Goal: Task Accomplishment & Management: Use online tool/utility

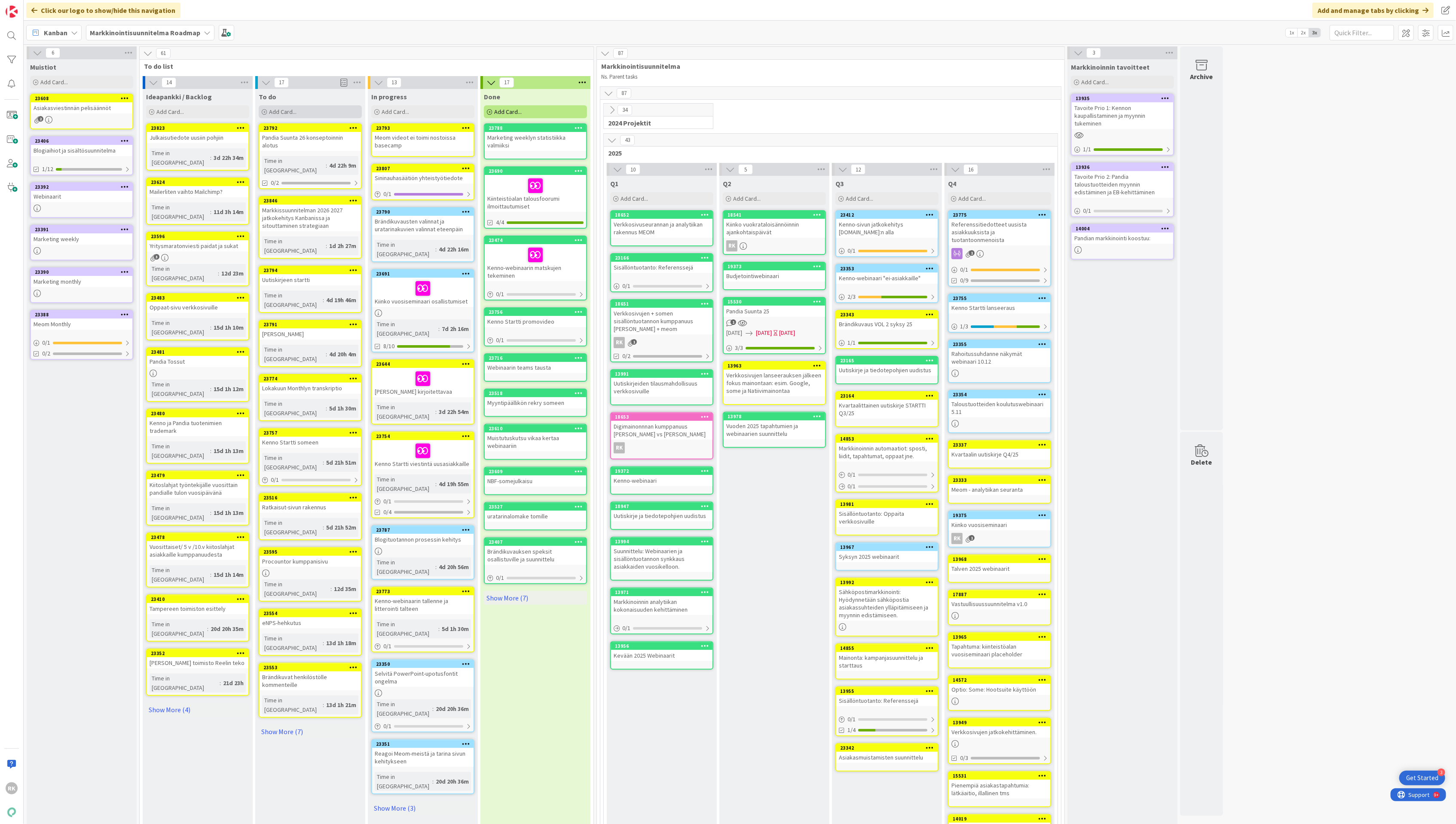
click at [319, 118] on div "Add Card..." at bounding box center [311, 112] width 103 height 13
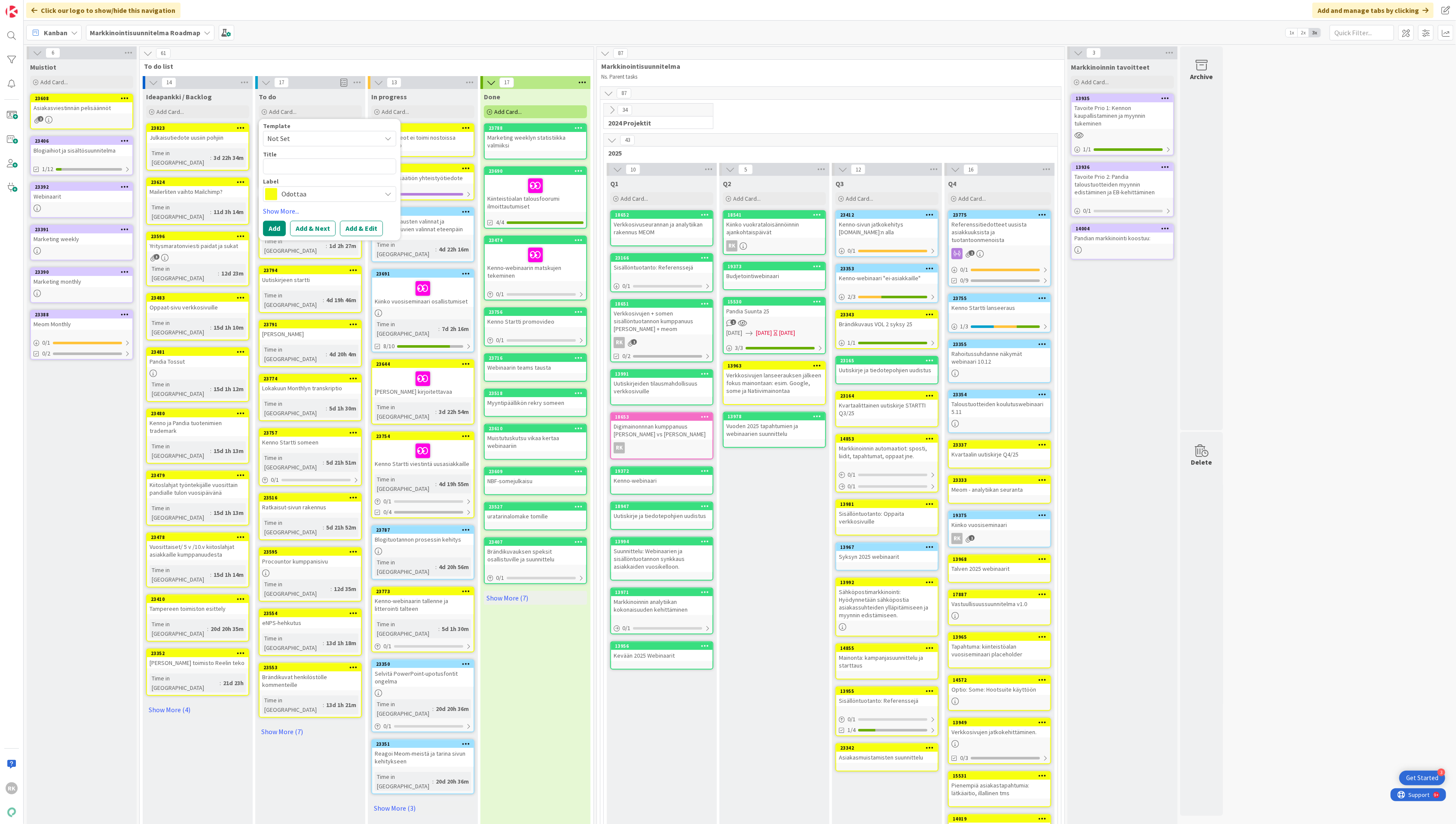
type textarea "x"
type textarea "K"
type textarea "x"
type textarea "KI"
type textarea "x"
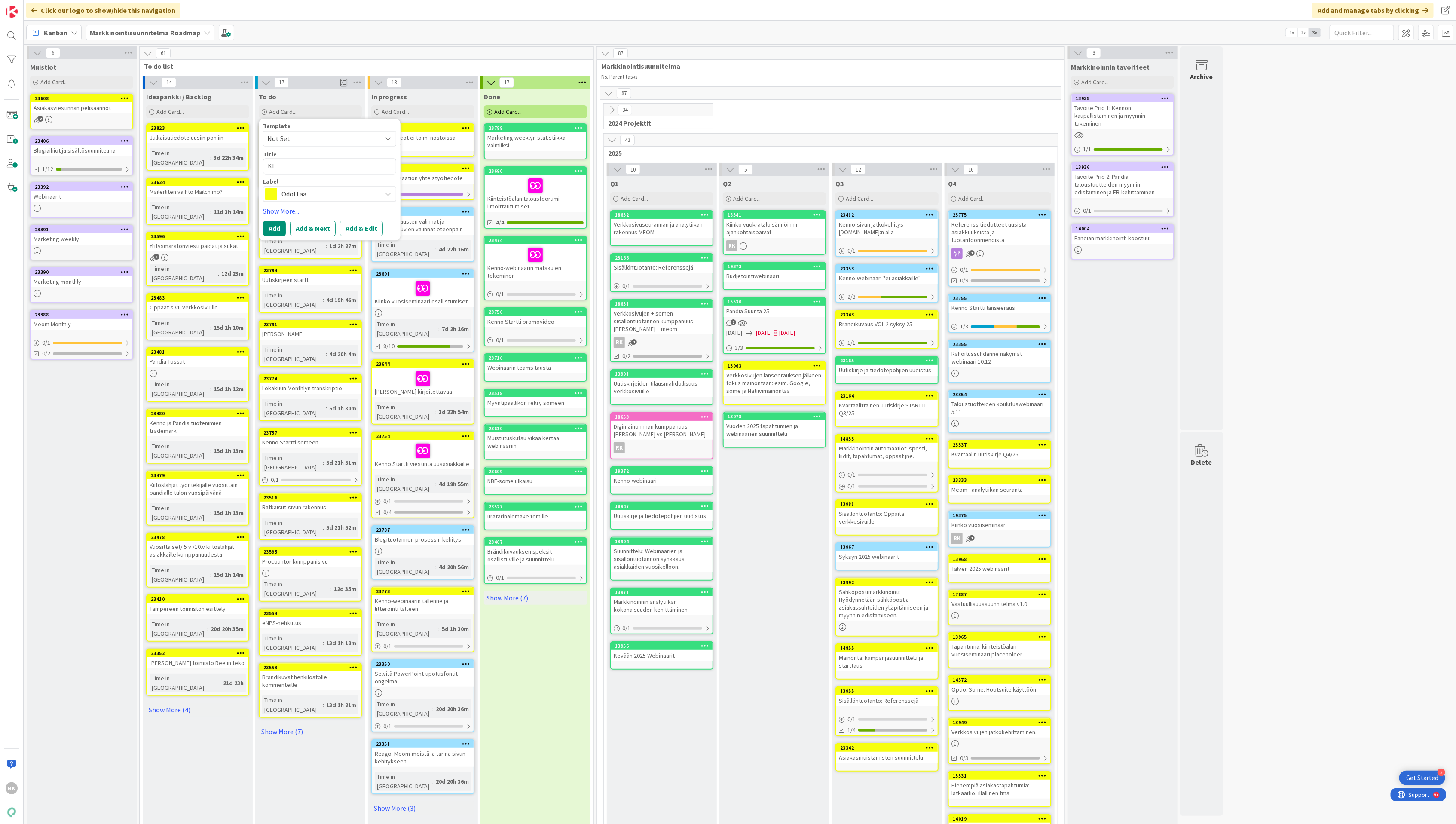
type textarea "KII"
type textarea "x"
type textarea "KIIN"
type textarea "x"
type textarea "KIINO"
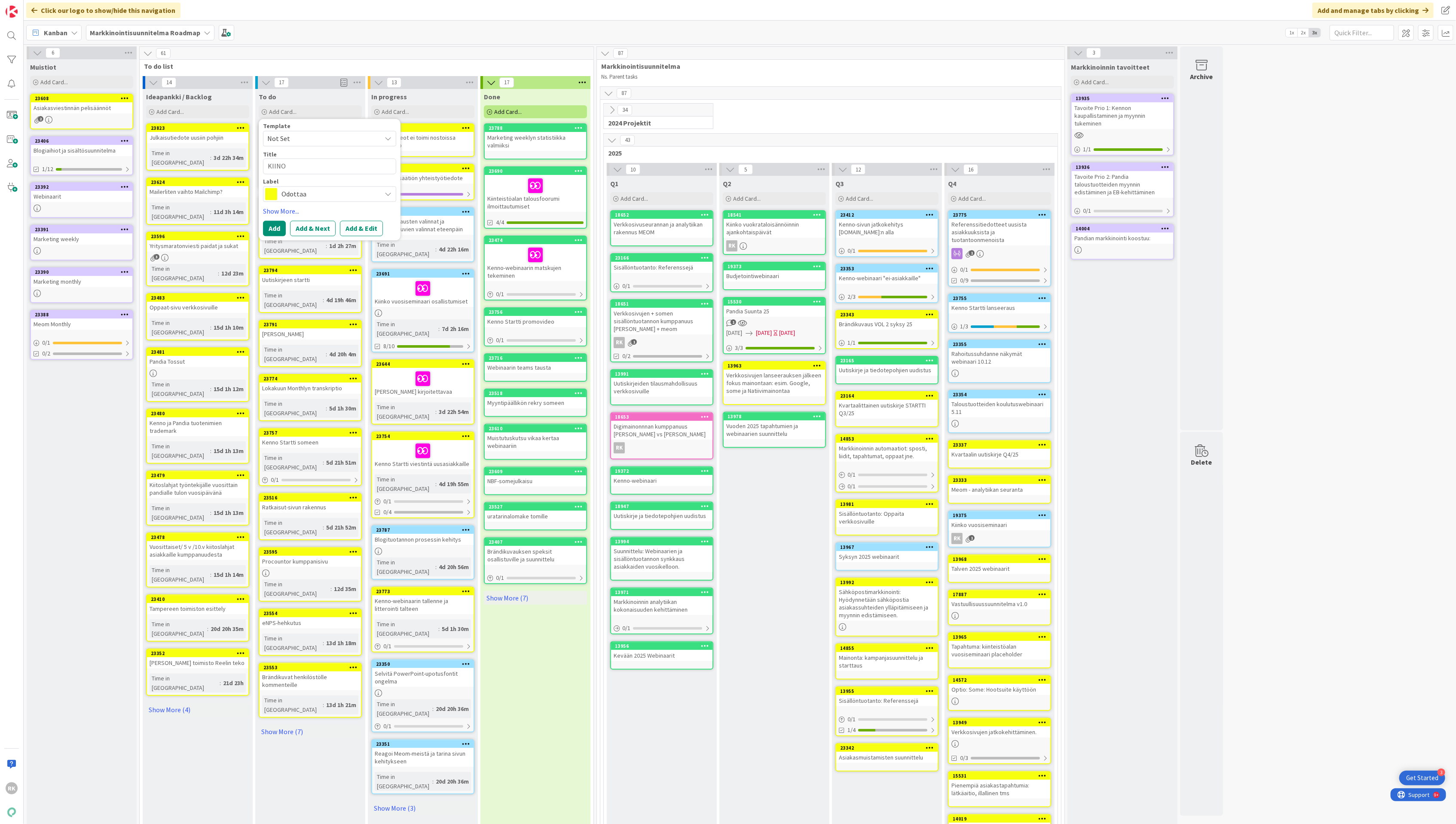
type textarea "x"
type textarea "KIIN"
type textarea "x"
type textarea "KII"
type textarea "x"
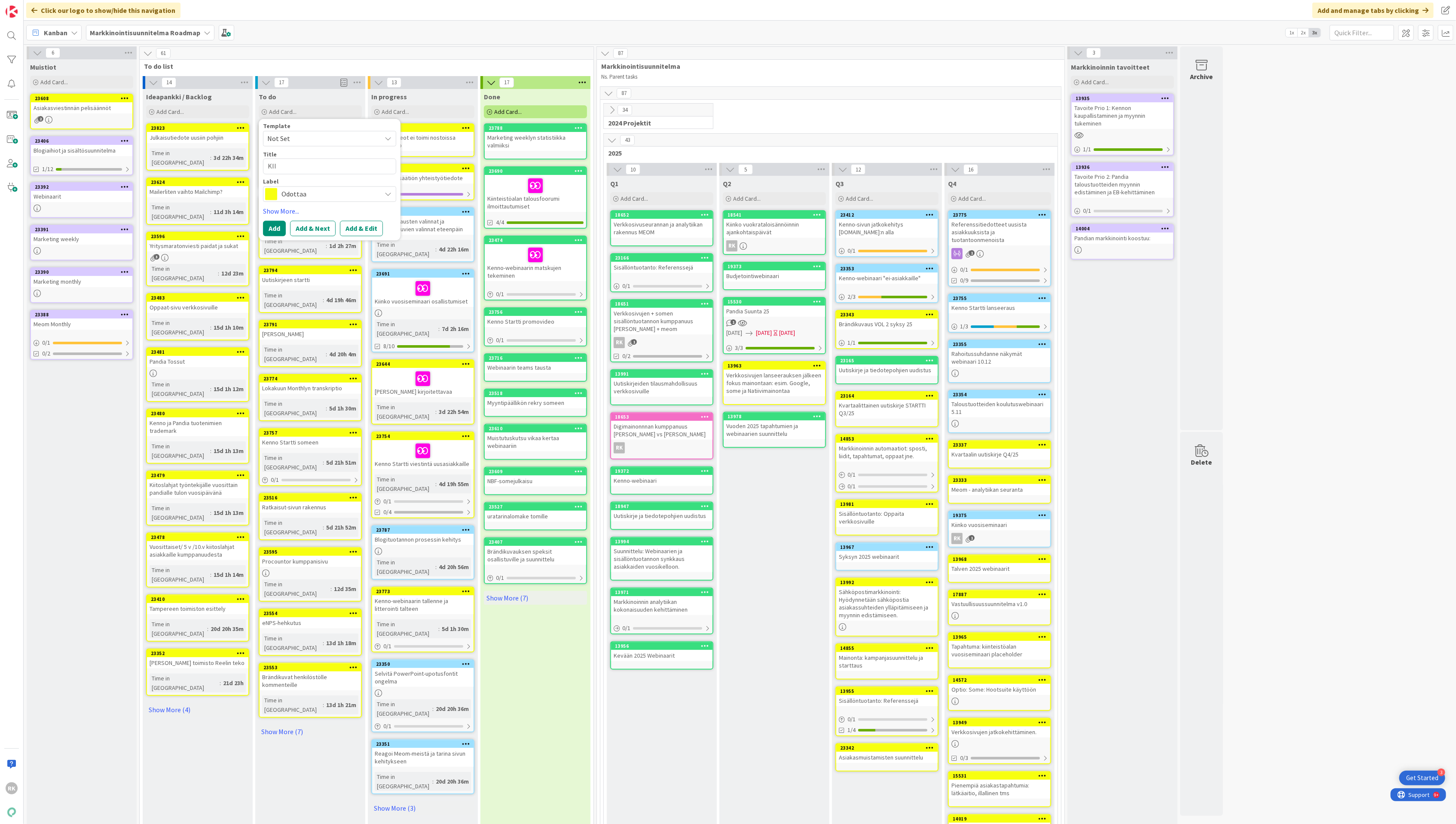
type textarea "KI"
type textarea "x"
type textarea "K"
type textarea "x"
type textarea "V"
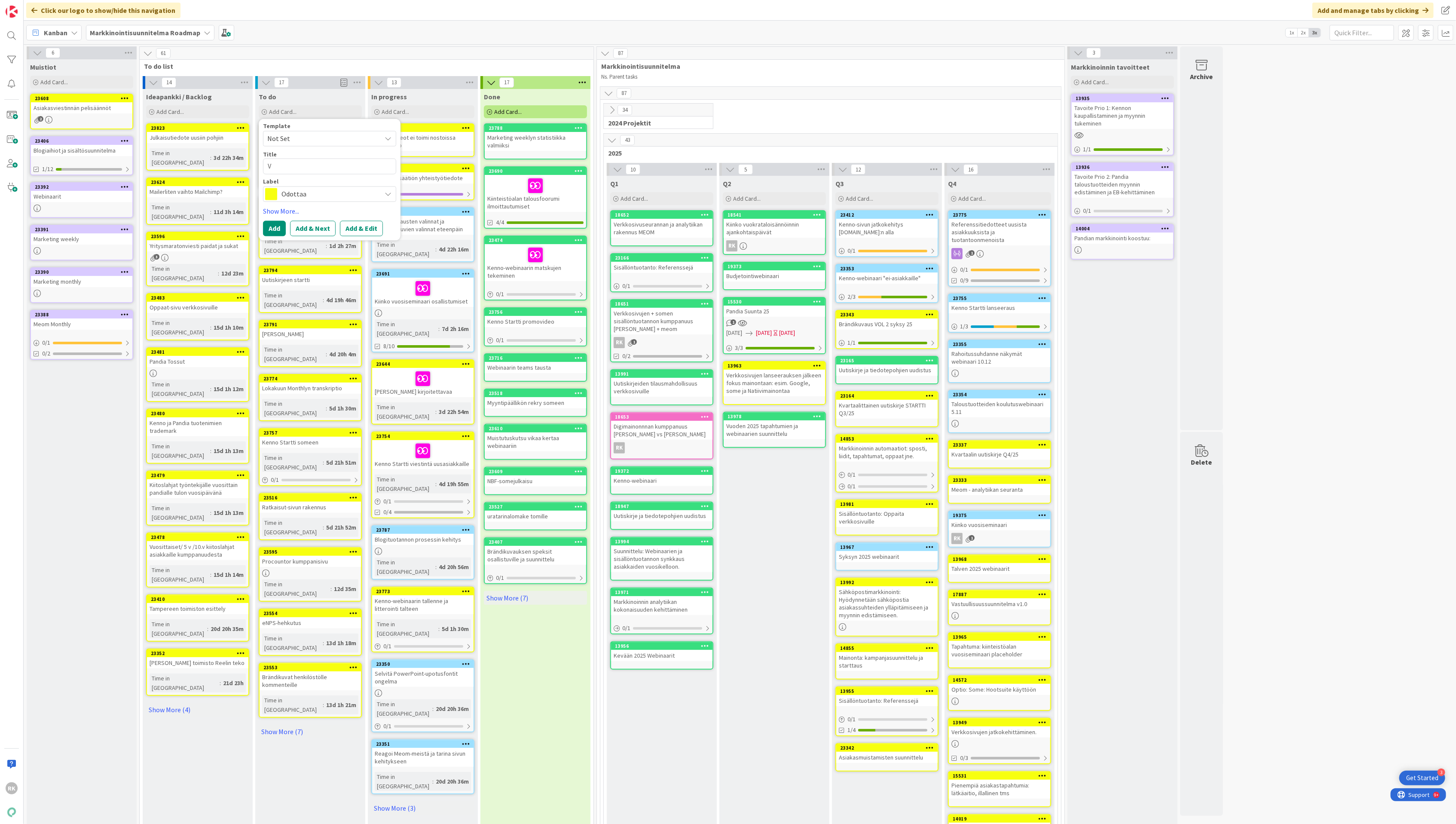
type textarea "x"
type textarea "Vu"
type textarea "x"
type textarea "Vuo"
type textarea "x"
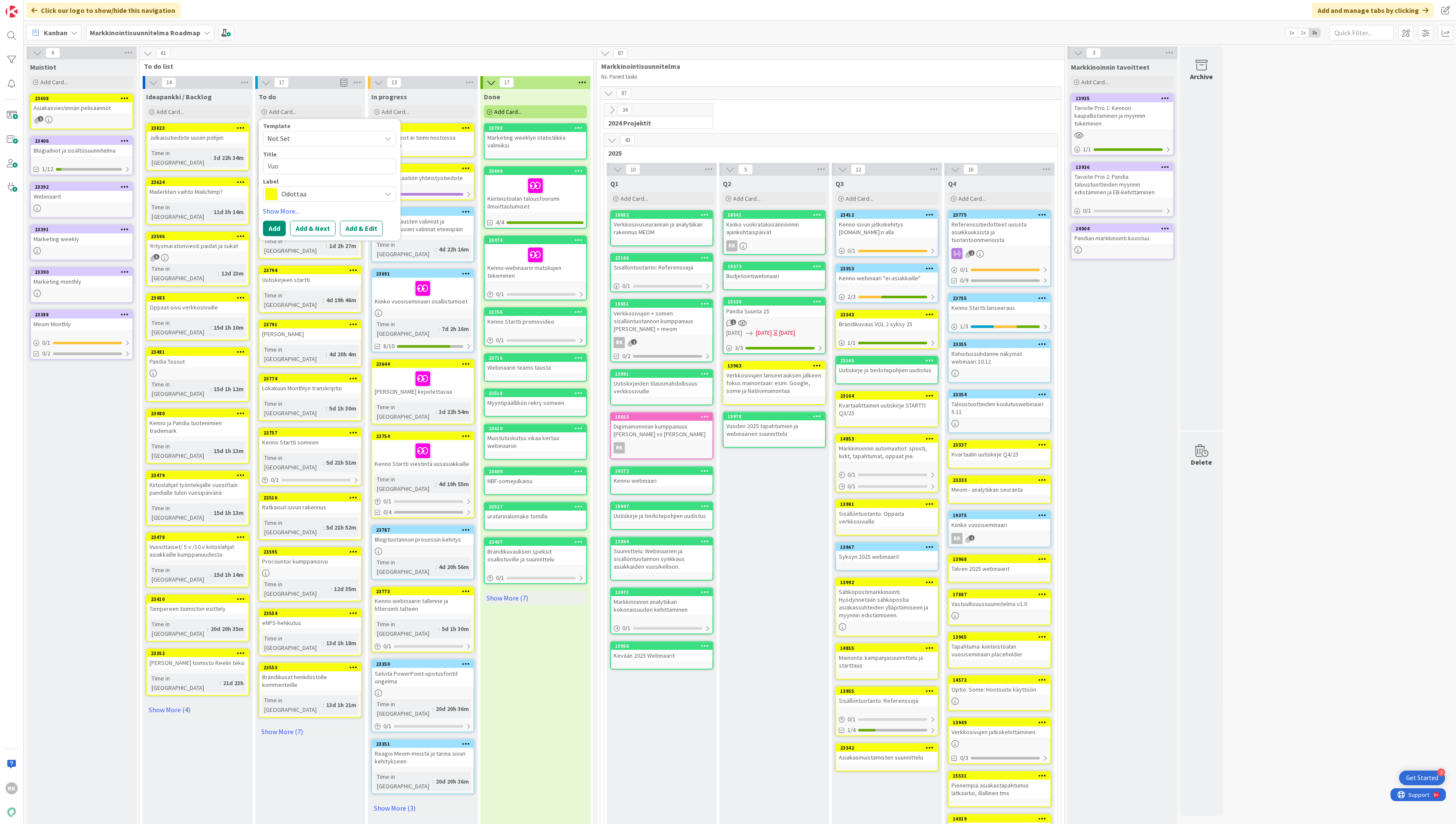
type textarea "Vuos"
type textarea "x"
type textarea "Vuosi"
type textarea "x"
type textarea "Vuosis"
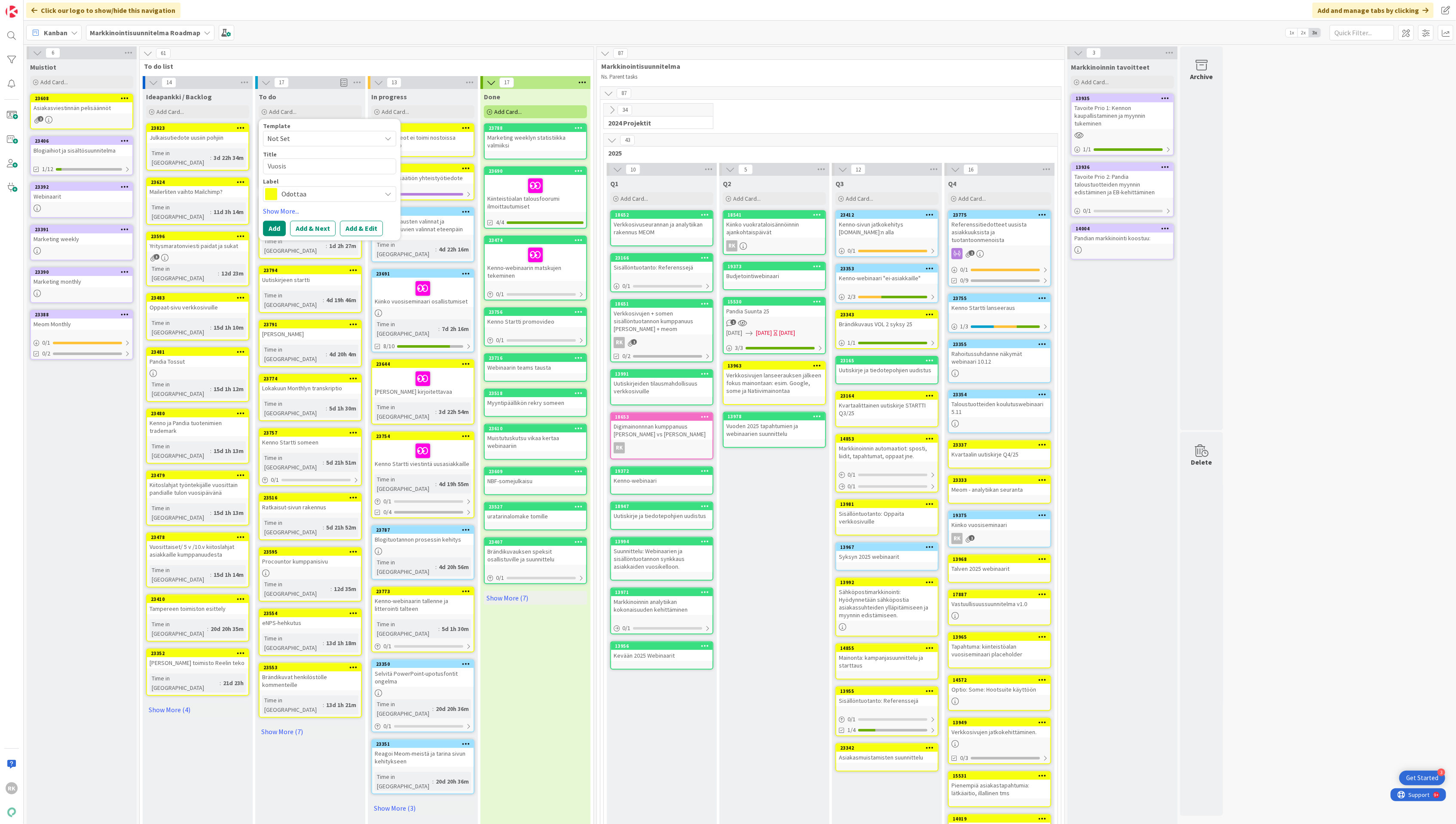
type textarea "x"
type textarea "Vuosise"
type textarea "x"
type textarea "Vuosisem"
type textarea "x"
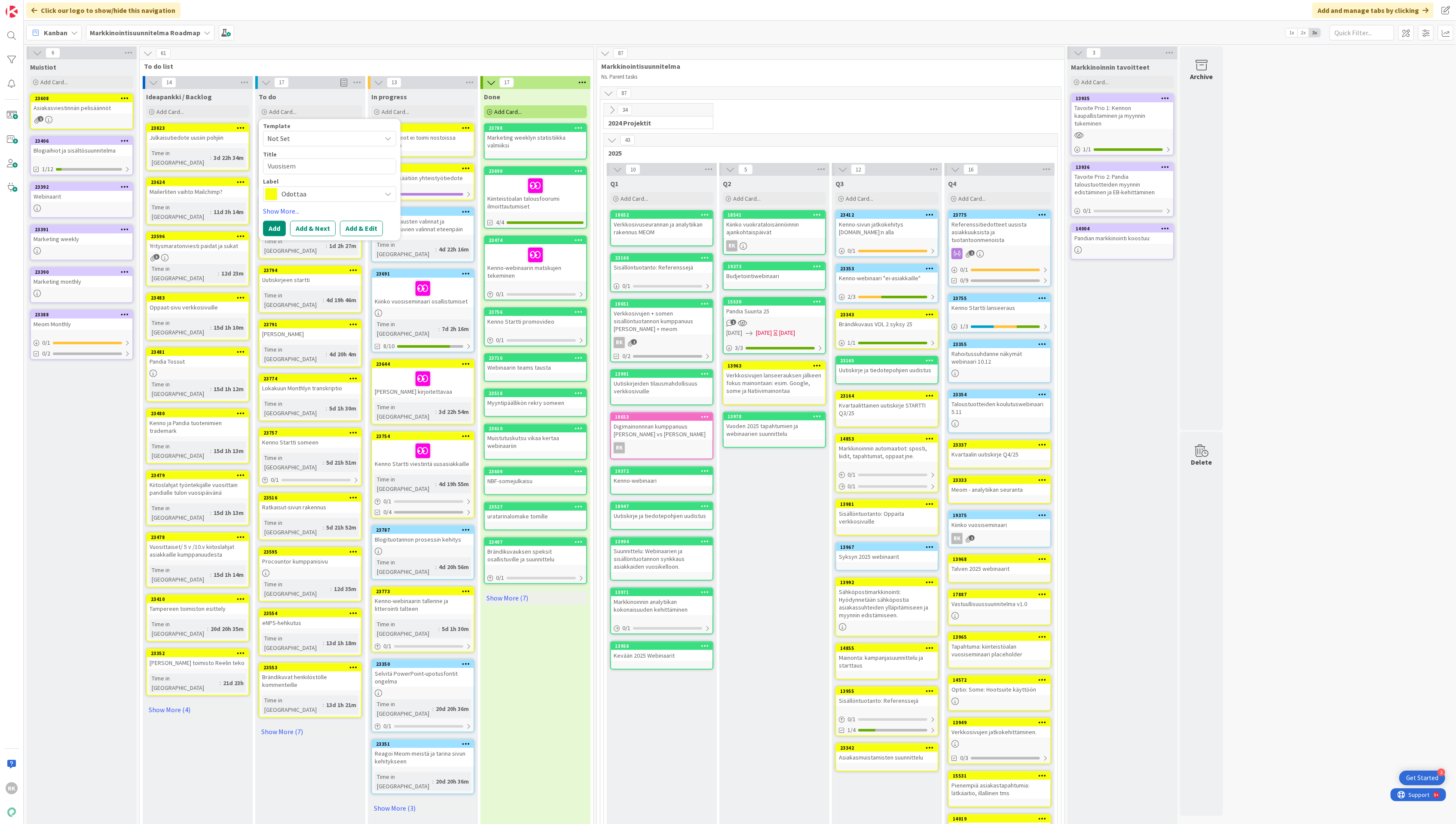
type textarea "Vuosisemi"
type textarea "x"
type textarea "Vuosisemin"
type textarea "x"
type textarea "Vuosisemina"
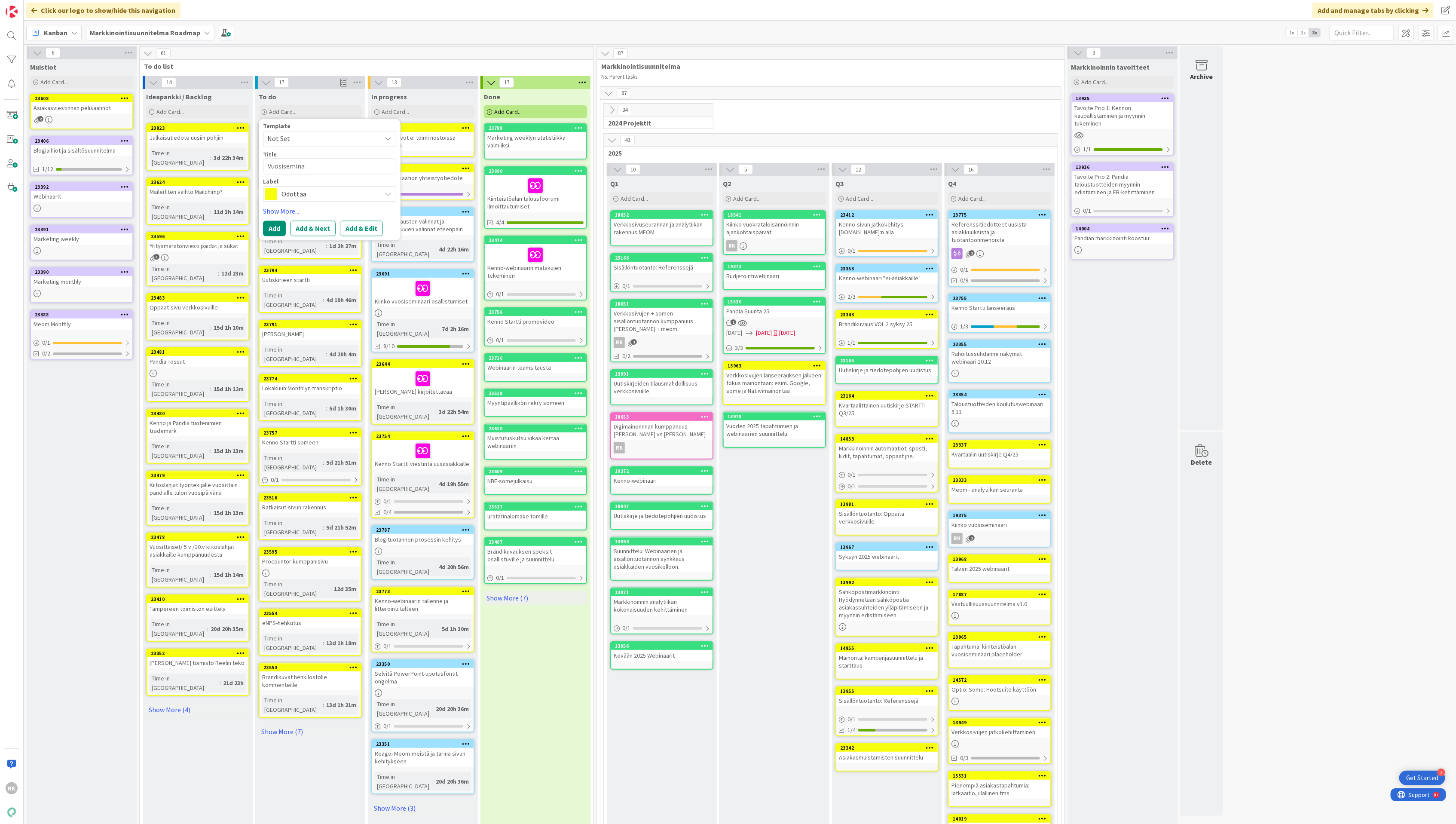
type textarea "x"
type textarea "Vuosiseminaa"
type textarea "x"
type textarea "Vuosiseminaar"
type textarea "x"
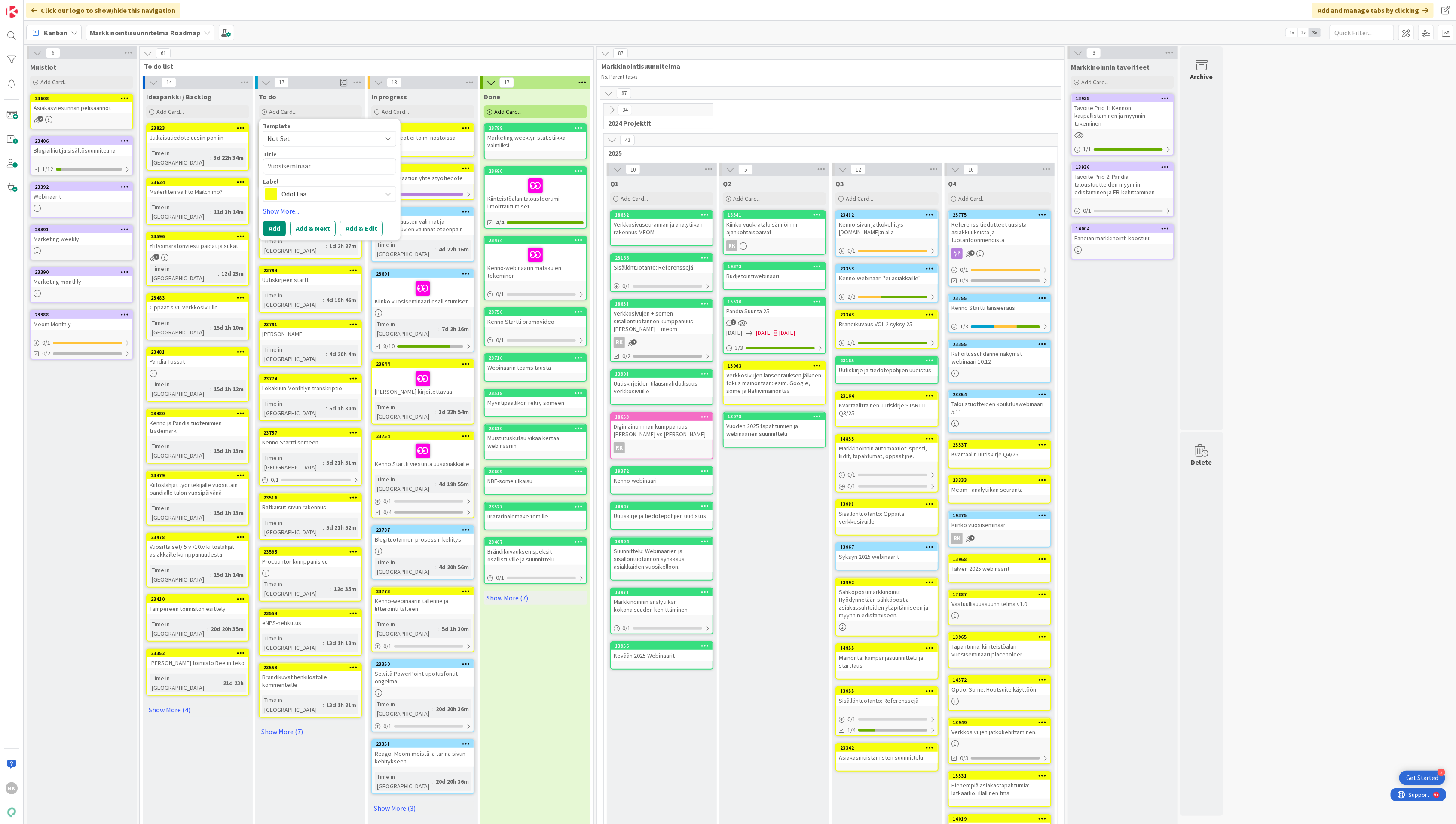
type textarea "Vuosiseminaari"
type textarea "x"
type textarea "Vuosiseminaari"
type textarea "x"
type textarea "Vuosiseminaari v"
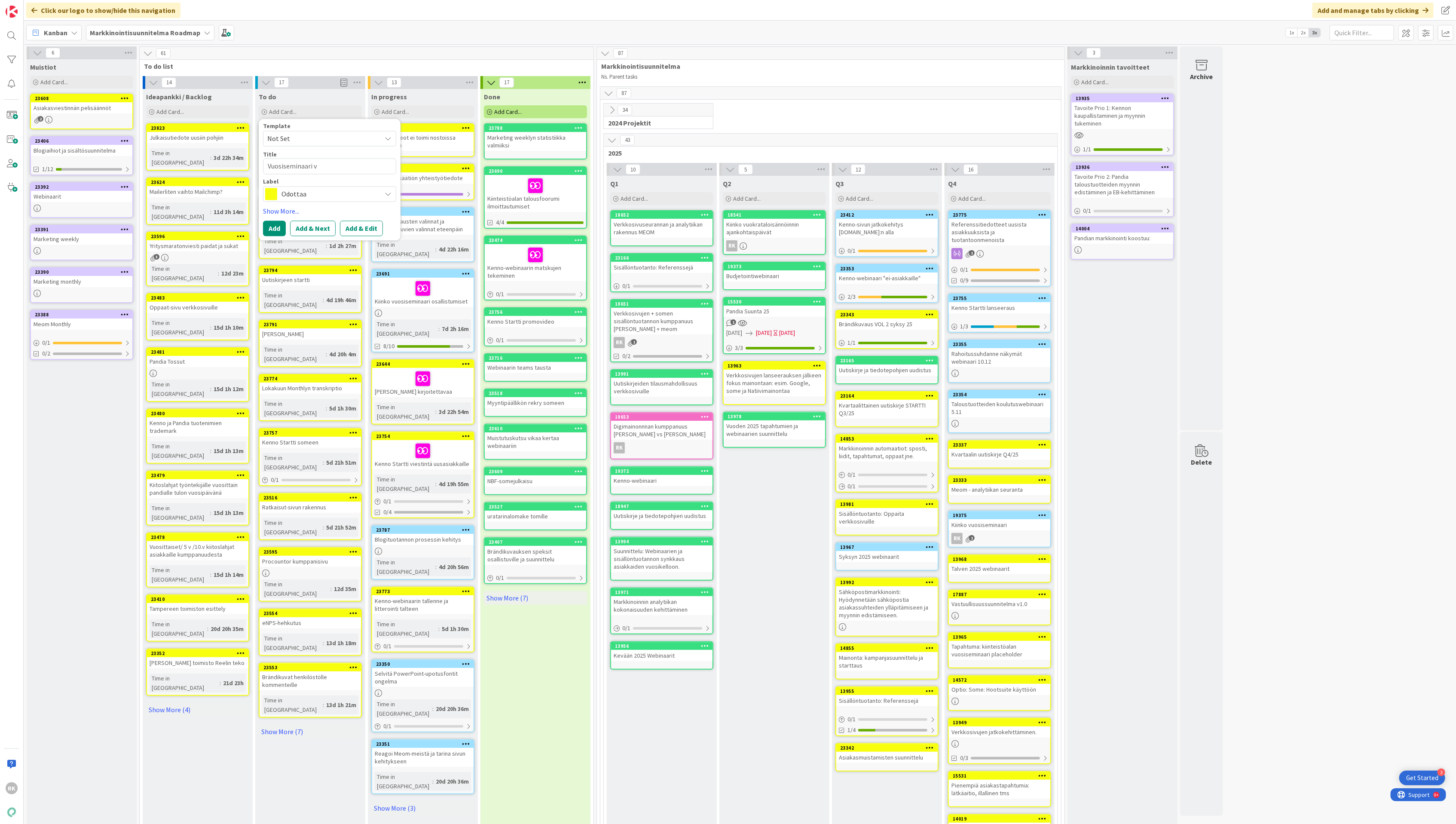
type textarea "x"
type textarea "Vuosiseminaari vi"
type textarea "x"
type textarea "Vuosiseminaari vis"
type textarea "x"
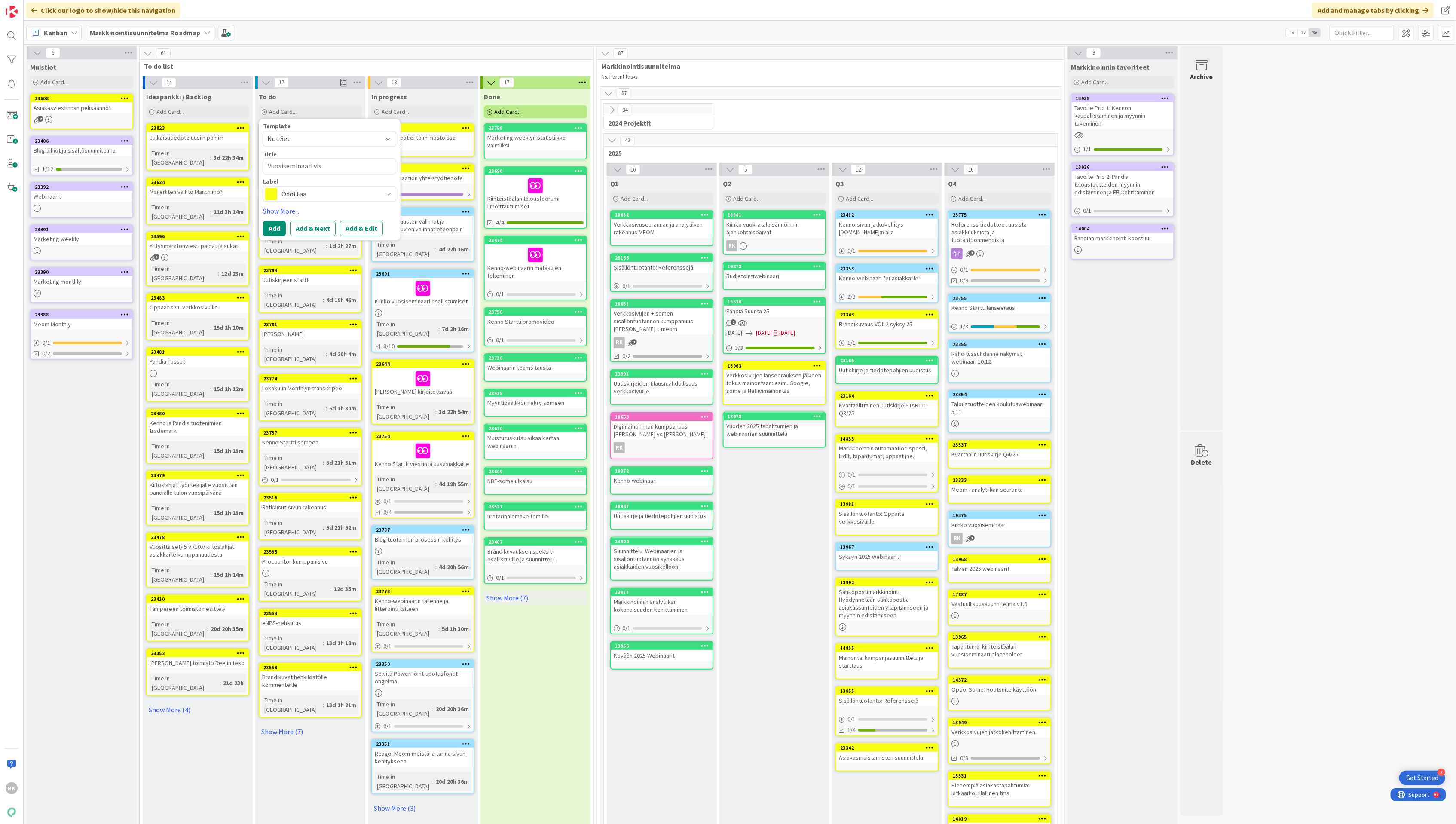
type textarea "Vuosiseminaari visu"
type textarea "x"
type textarea "Vuosiseminaari visut"
type textarea "x"
type textarea "Vuosiseminaari visut"
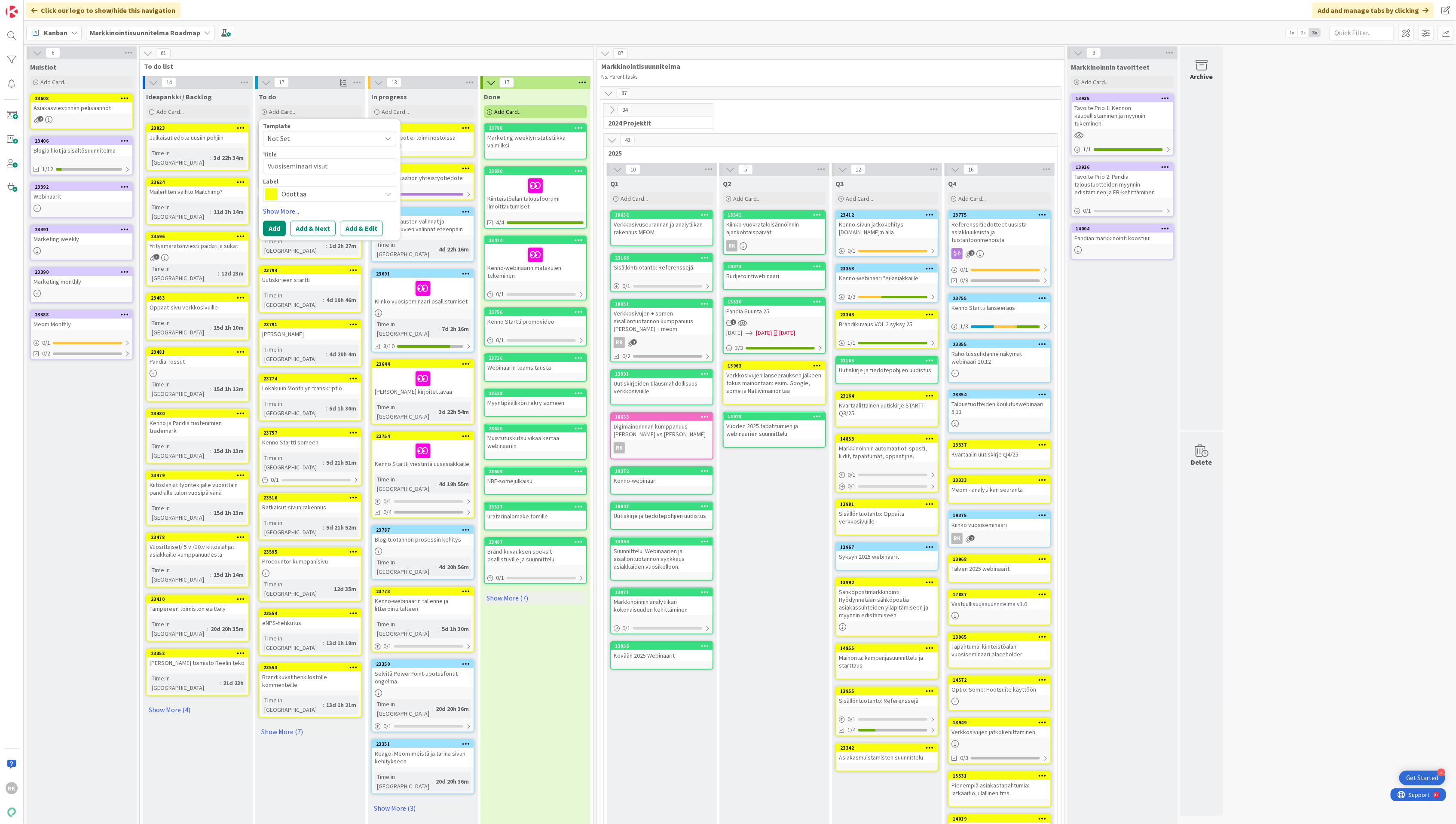
type textarea "x"
type textarea "Vuosiseminaari visut j"
type textarea "x"
type textarea "Vuosiseminaari visut ja"
type textarea "x"
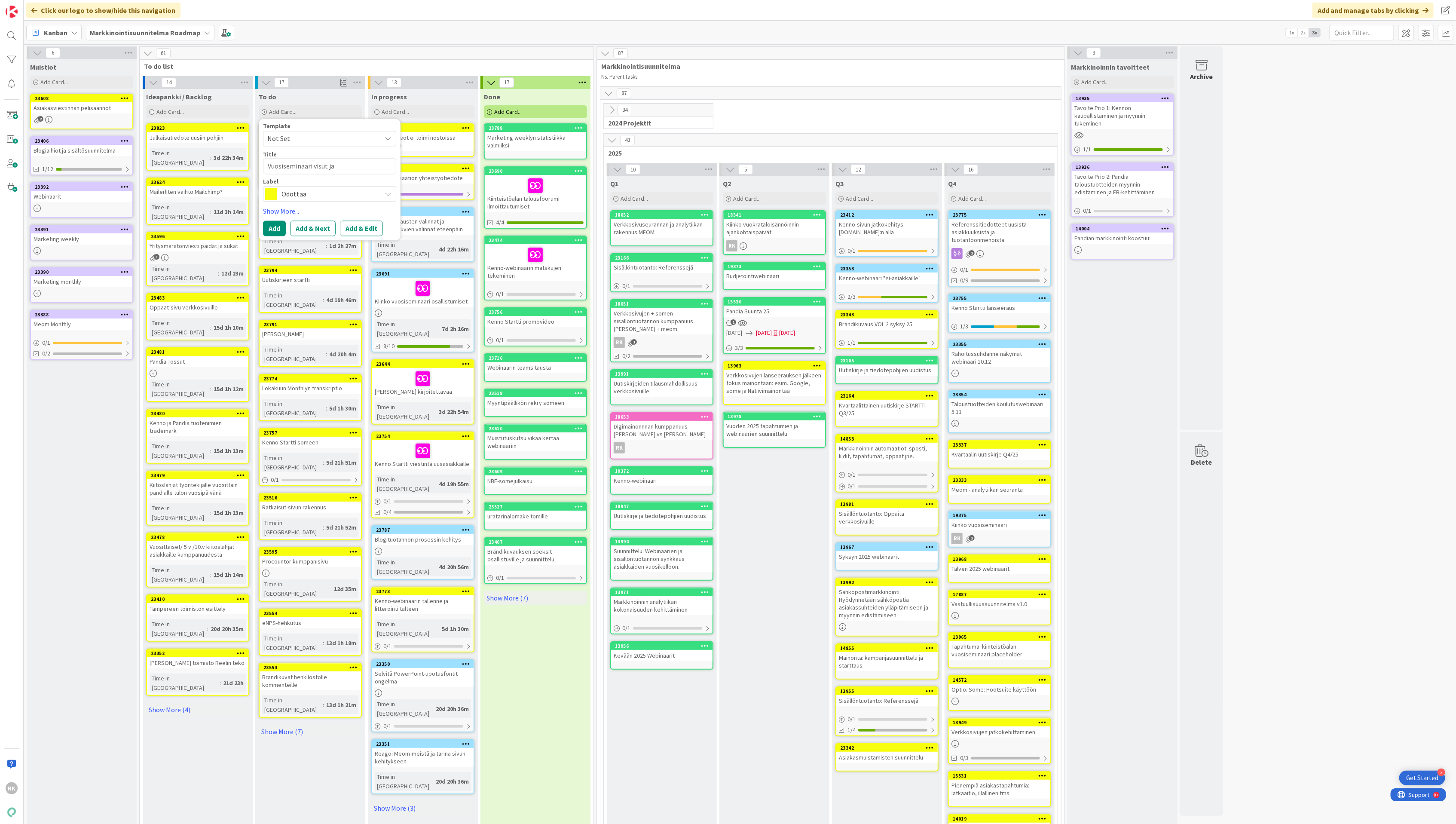
type textarea "Vuosiseminaari visut ja"
type textarea "x"
type textarea "Vuosiseminaari visut ja"
type textarea "x"
type textarea "Vuosiseminaari visut ja j"
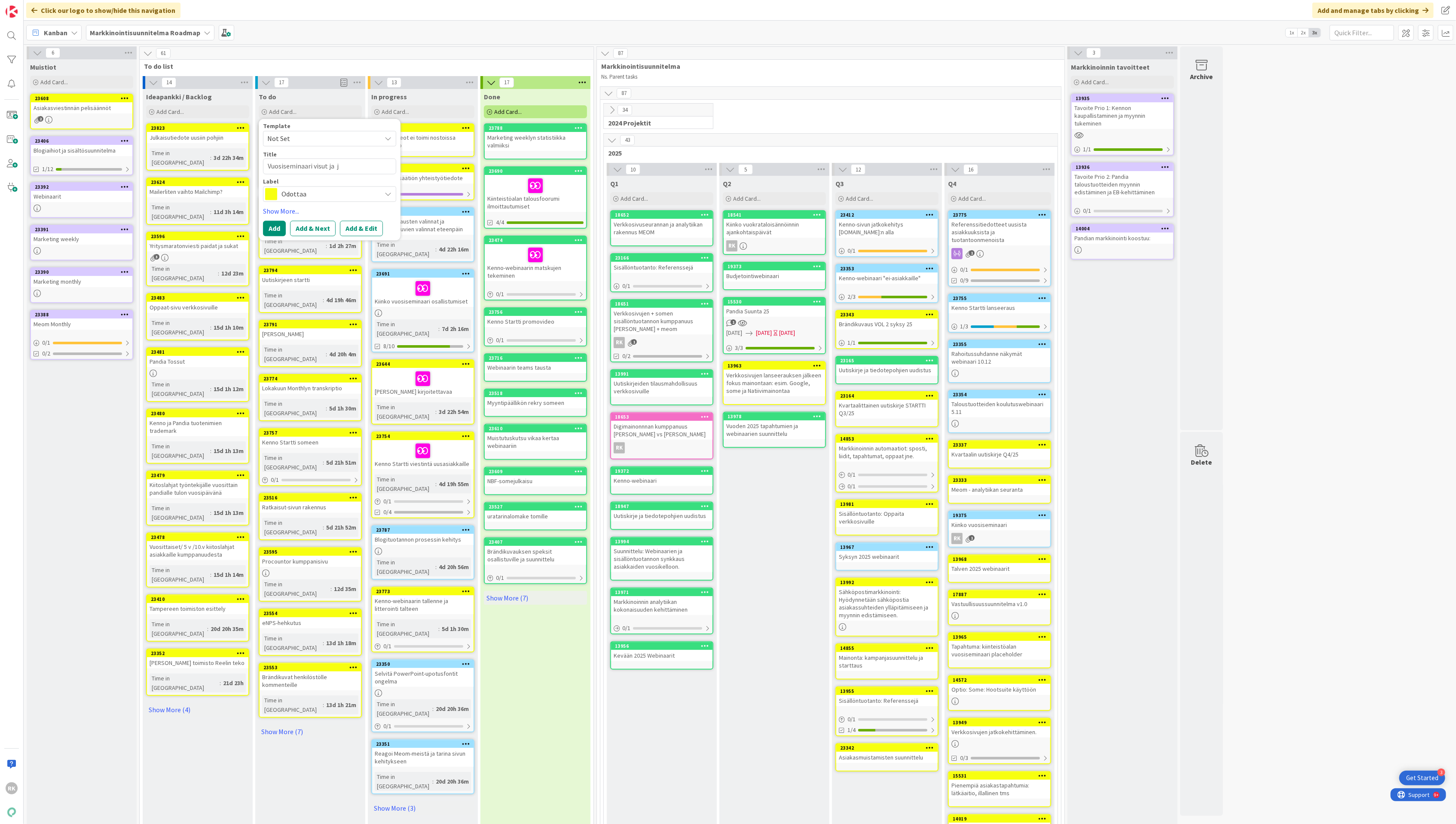
type textarea "x"
type textarea "Vuosiseminaari visut ja ja"
type textarea "x"
type textarea "Vuosiseminaari visut ja ja liu"
type textarea "x"
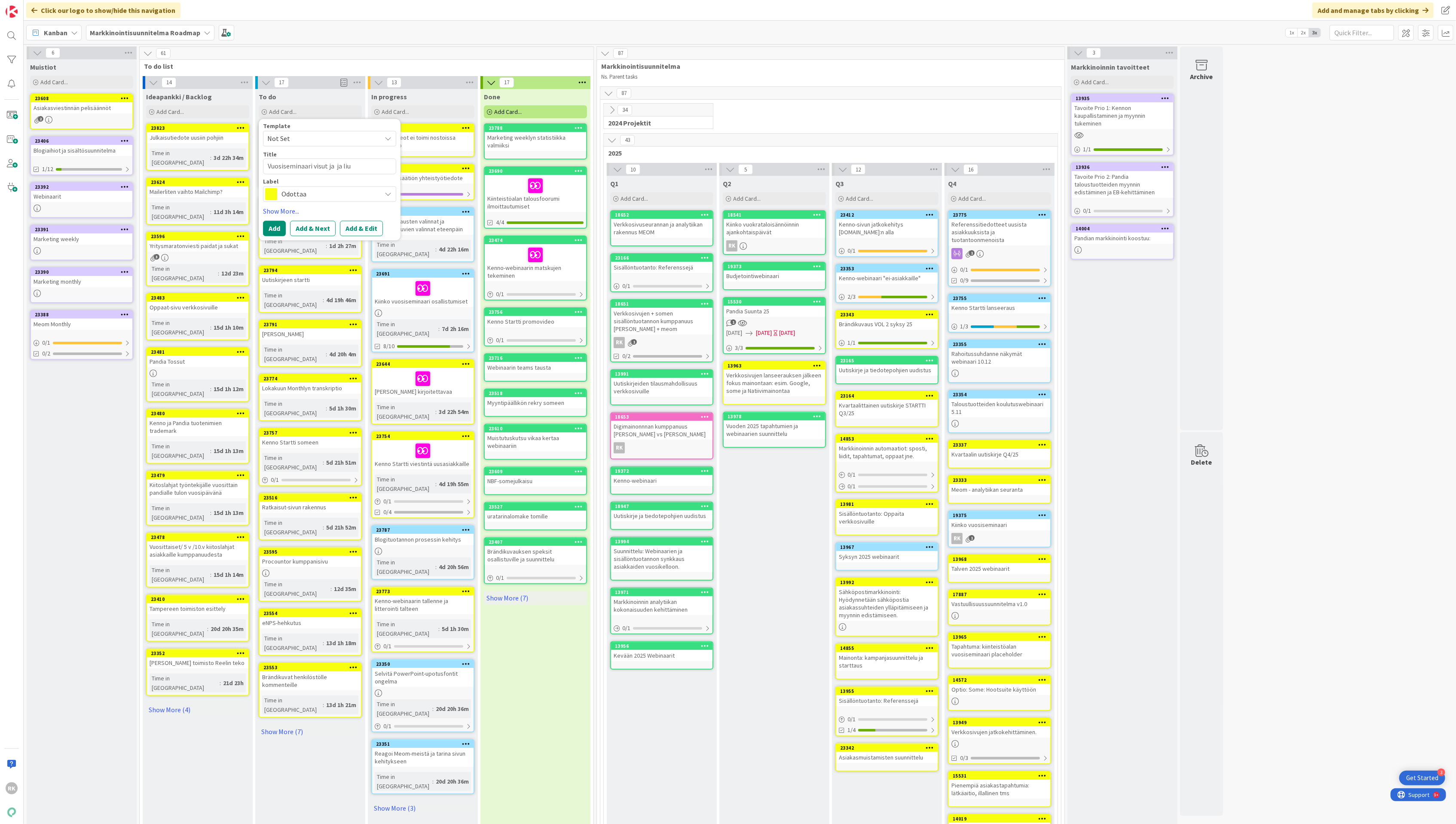
type textarea "Vuosiseminaari visut ja ja lius"
type textarea "x"
type textarea "Vuosiseminaari visut ja ja liu"
type textarea "x"
type textarea "Vuosiseminaari visut ja ja li"
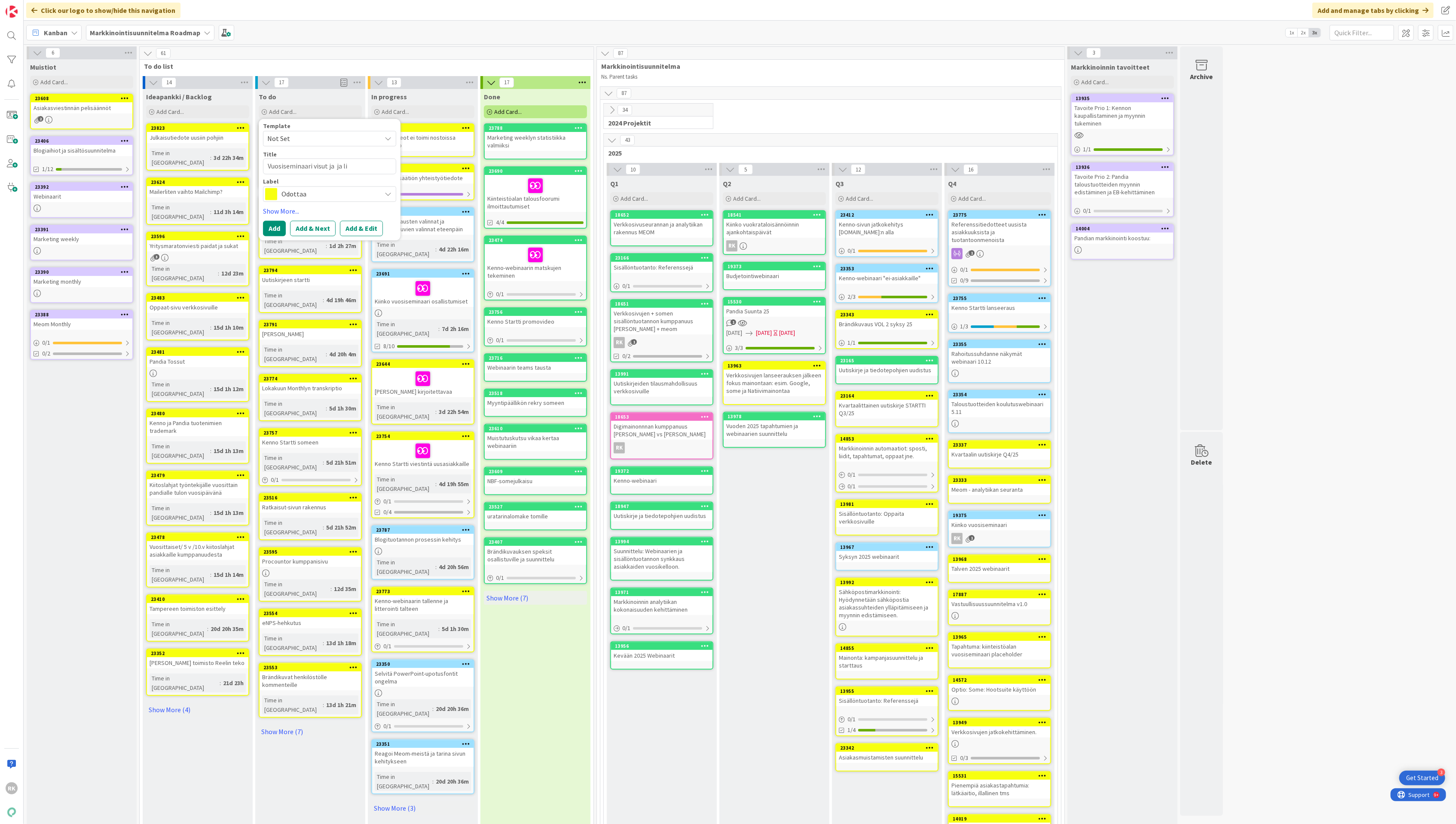
type textarea "x"
type textarea "Vuosiseminaari visut ja ja lis'"
type textarea "x"
type textarea "Vuosiseminaari visut ja ja lis'ä"
type textarea "x"
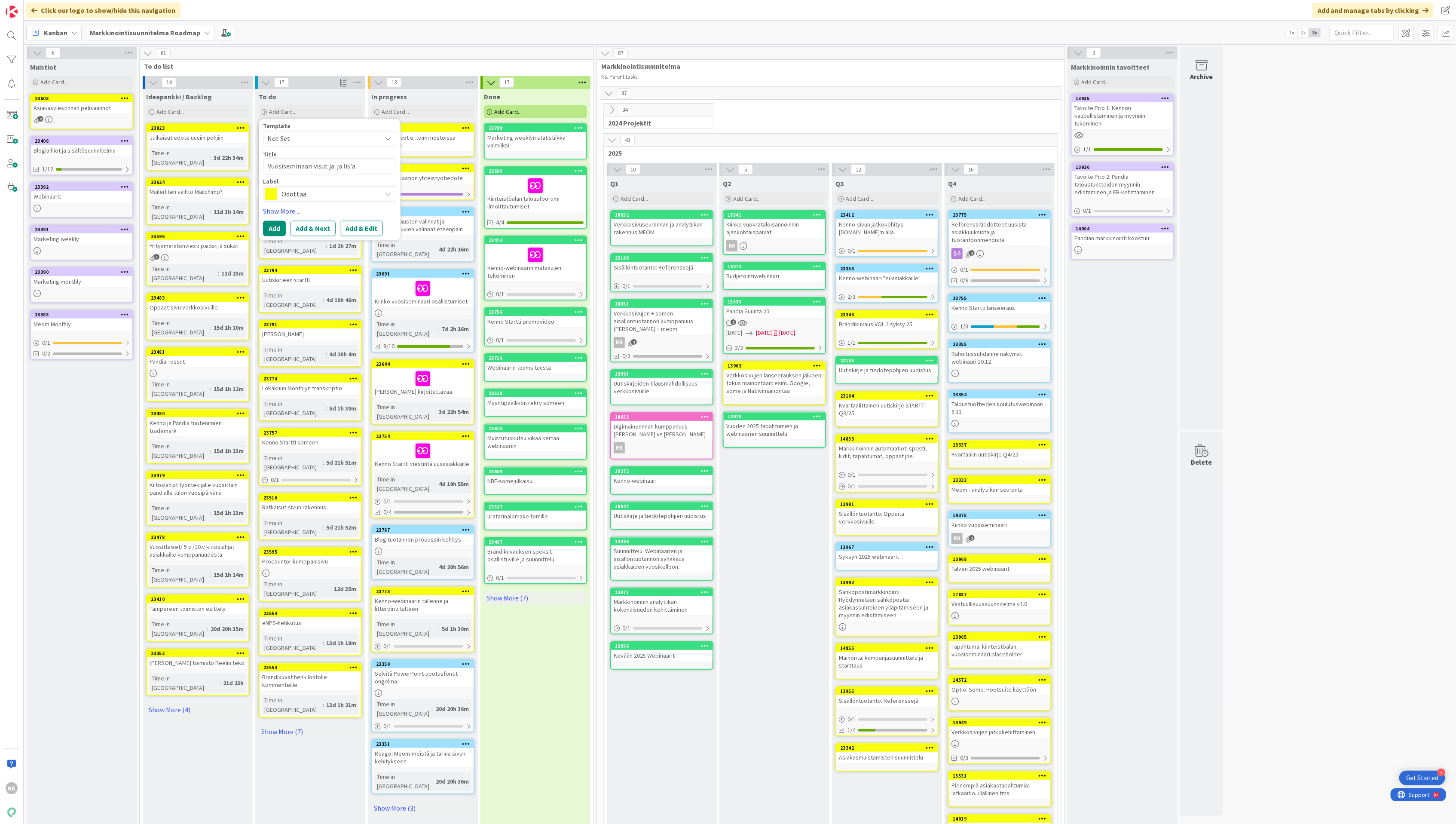
type textarea "Vuosiseminaari visut ja ja lis'"
type textarea "x"
type textarea "Vuosiseminaari visut ja ja lis"
type textarea "x"
type textarea "Vuosiseminaari visut ja ja lisä"
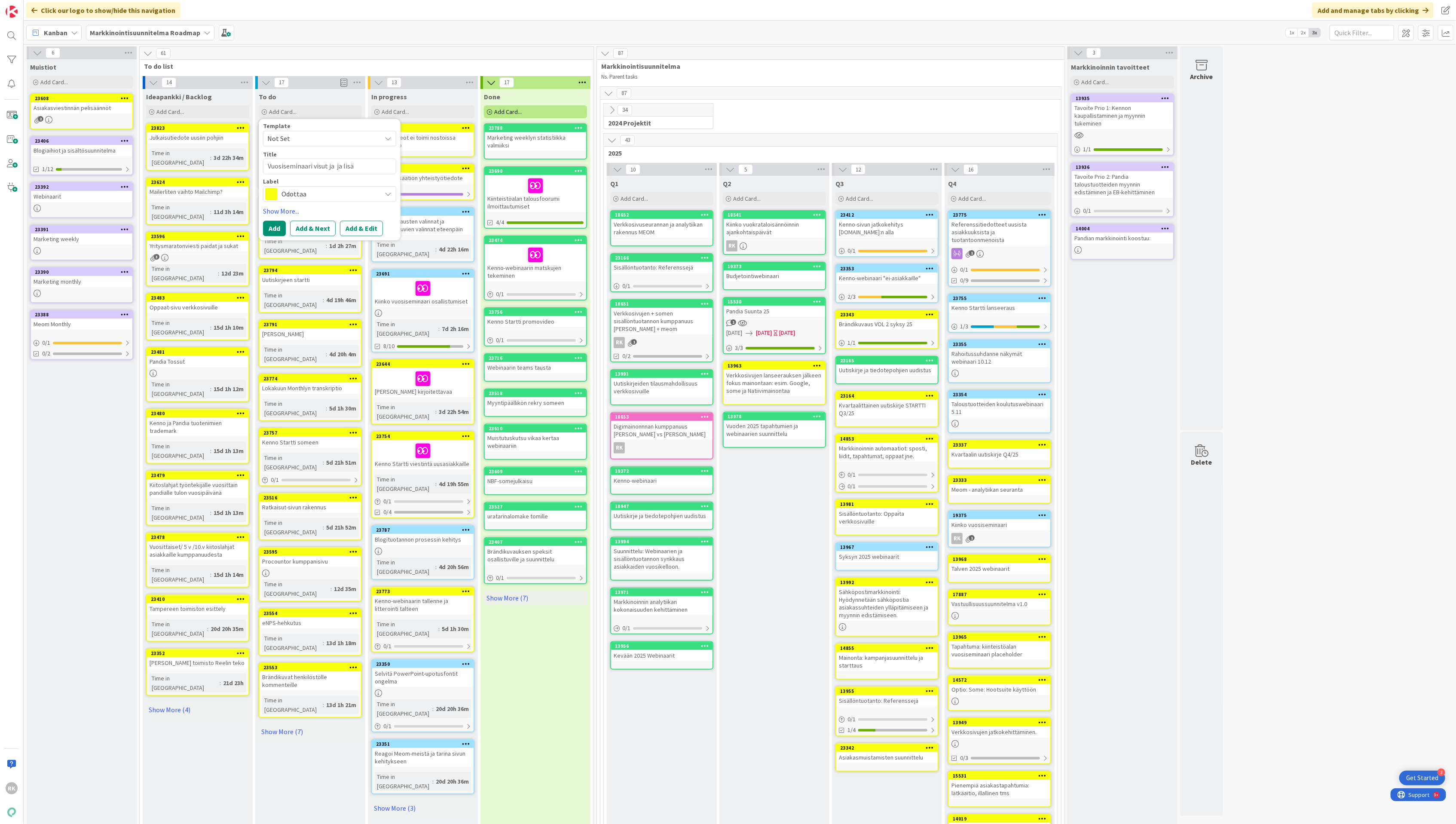
type textarea "x"
type textarea "Vuosiseminaari visut ja ja lisät"
type textarea "x"
type textarea "Vuosiseminaari visut ja ja lisäti"
type textarea "x"
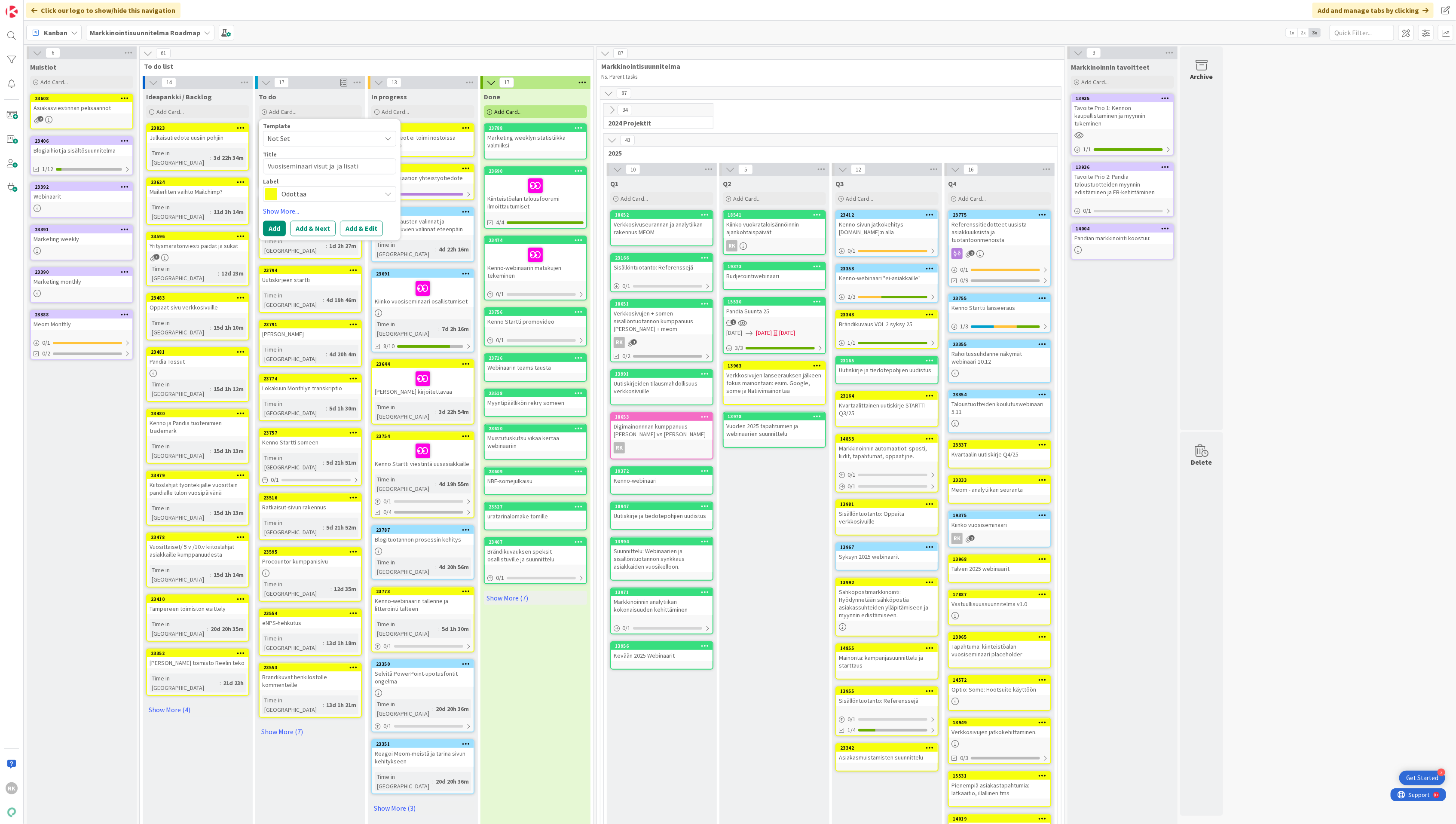
type textarea "Vuosiseminaari visut ja ja lisätil"
type textarea "x"
type textarea "Vuosiseminaari visut ja ja lisätila"
type textarea "x"
type textarea "Vuosiseminaari visut ja ja lisätilau"
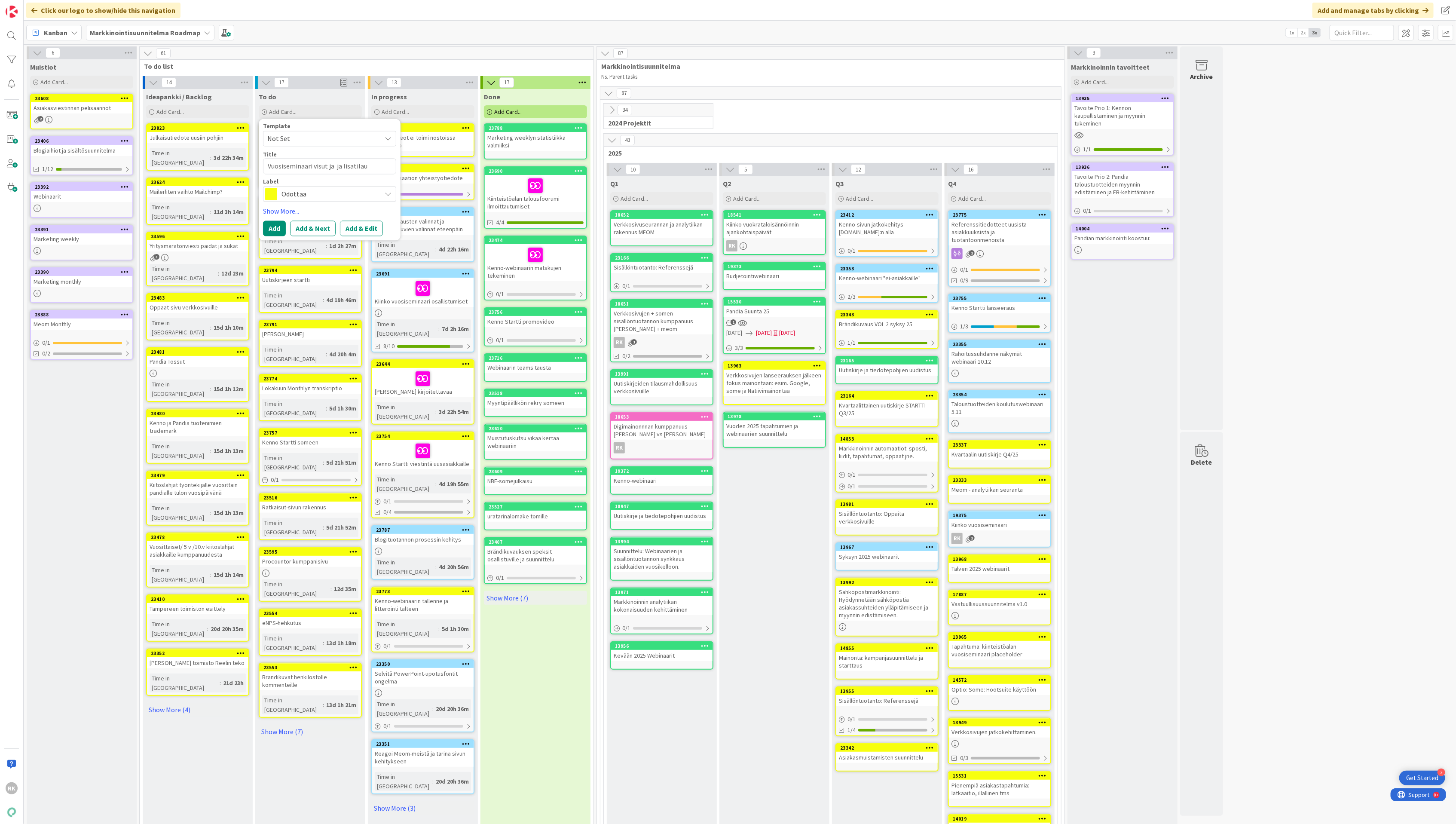
type textarea "x"
type textarea "Vuosiseminaari visut ja ja lisätilauk"
type textarea "x"
type textarea "Vuosiseminaari visut ja ja lisätilauks"
type textarea "x"
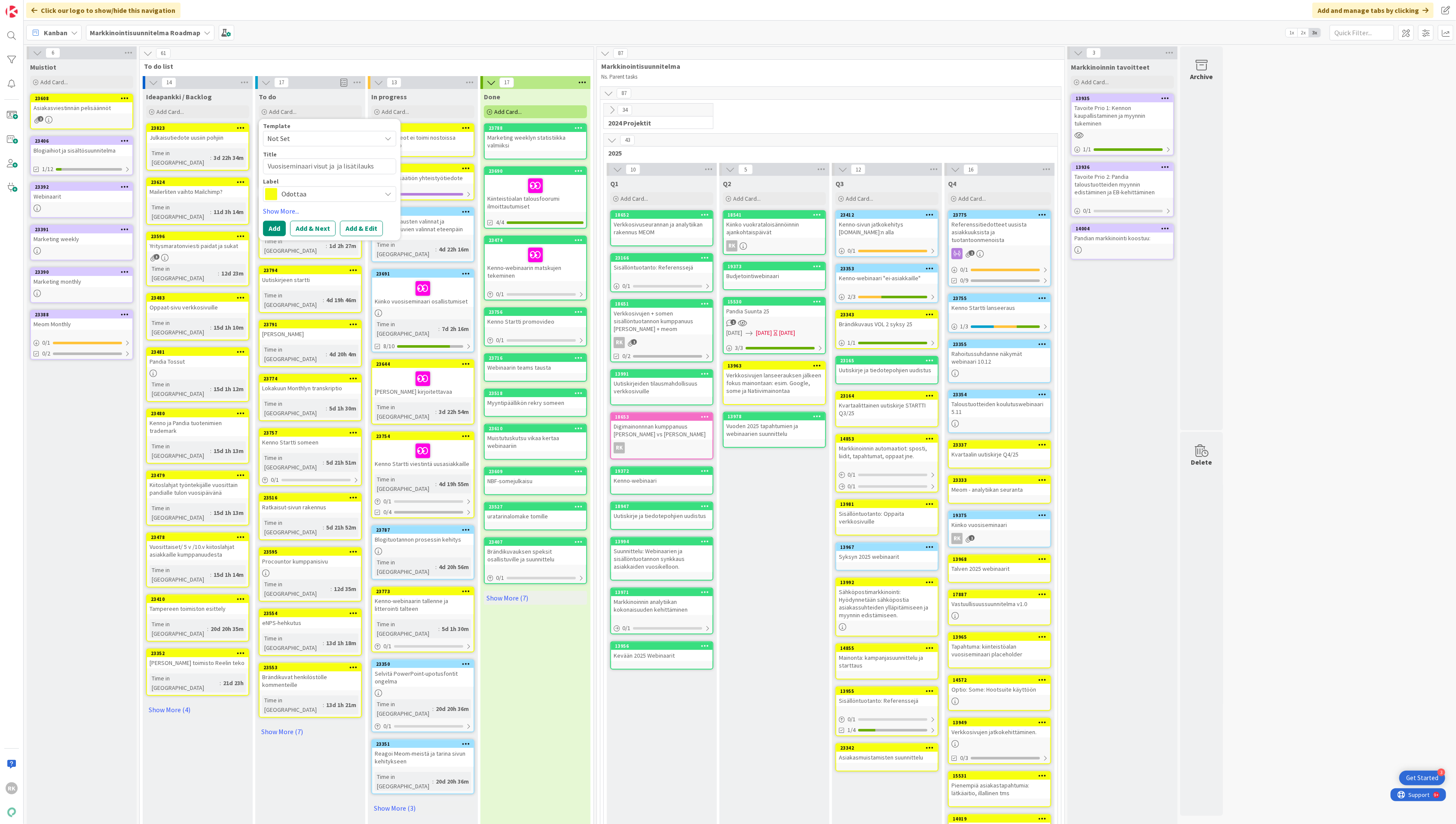
type textarea "Vuosiseminaari visut ja ja lisätilaukse"
type textarea "x"
type textarea "Vuosiseminaari visut ja ja lisätilaukset"
type textarea "x"
type textarea "Vuosiseminaari visut ja ja lisätilaukset!"
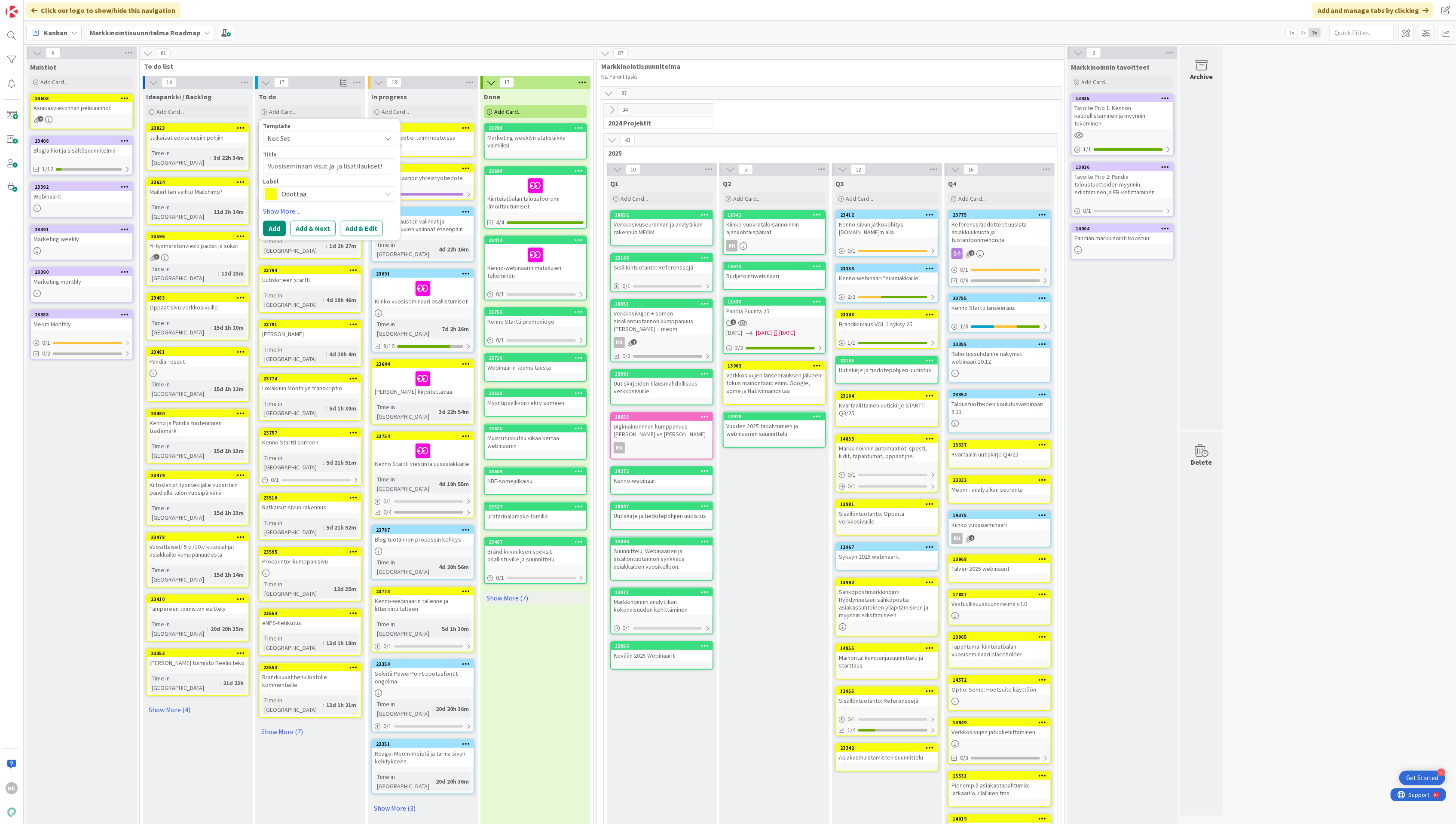
type textarea "x"
type textarea "Vuosiseminaari visut ja ja lisätilaukset!!"
type textarea "x"
type textarea "Vuosiseminaari visut ja ja lisätilaukset!!"
type textarea "x"
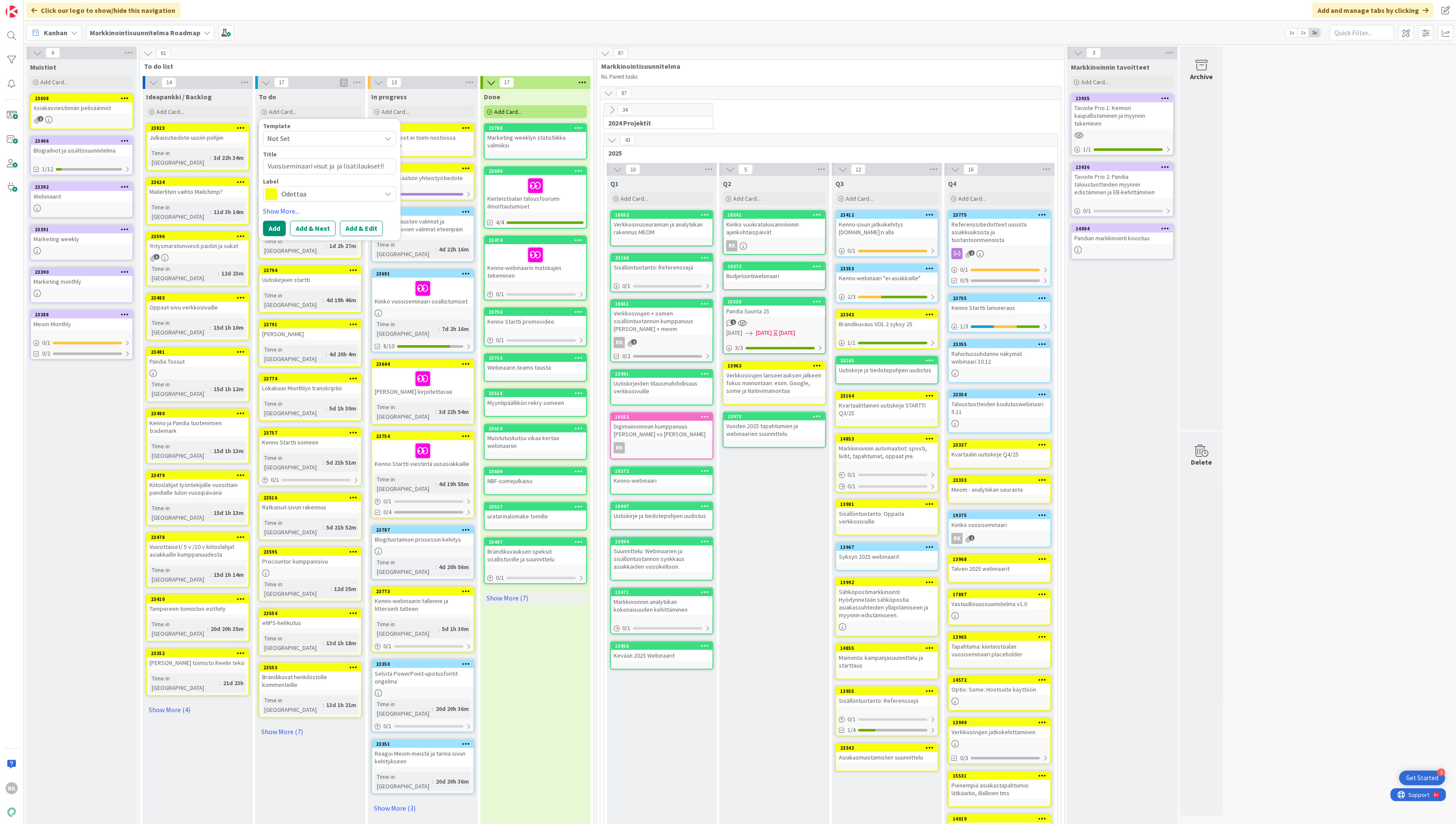
type textarea "Vuosiseminaari visut ja ja lisätilaukset!! 1"
type textarea "x"
type textarea "Vuosiseminaari visut ja ja lisätilaukset!! 10"
type textarea "x"
type textarea "Vuosiseminaari visut ja ja lisätilaukset!! 10."
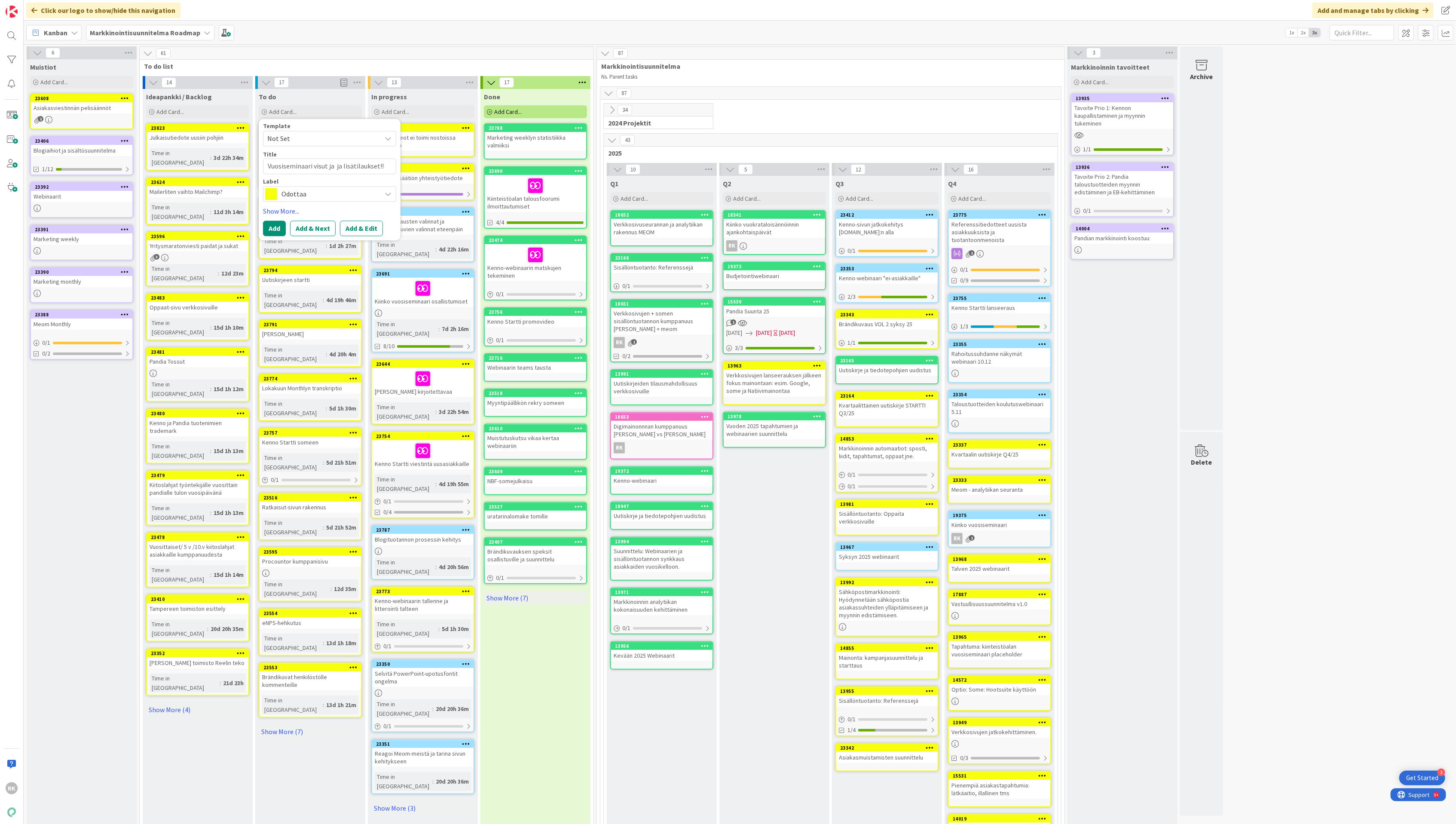
type textarea "x"
type textarea "Vuosiseminaari visut ja ja lisätilaukset!! 10.1"
type textarea "x"
type textarea "Vuosiseminaari visut ja ja lisätilaukset!! 10.10"
type textarea "x"
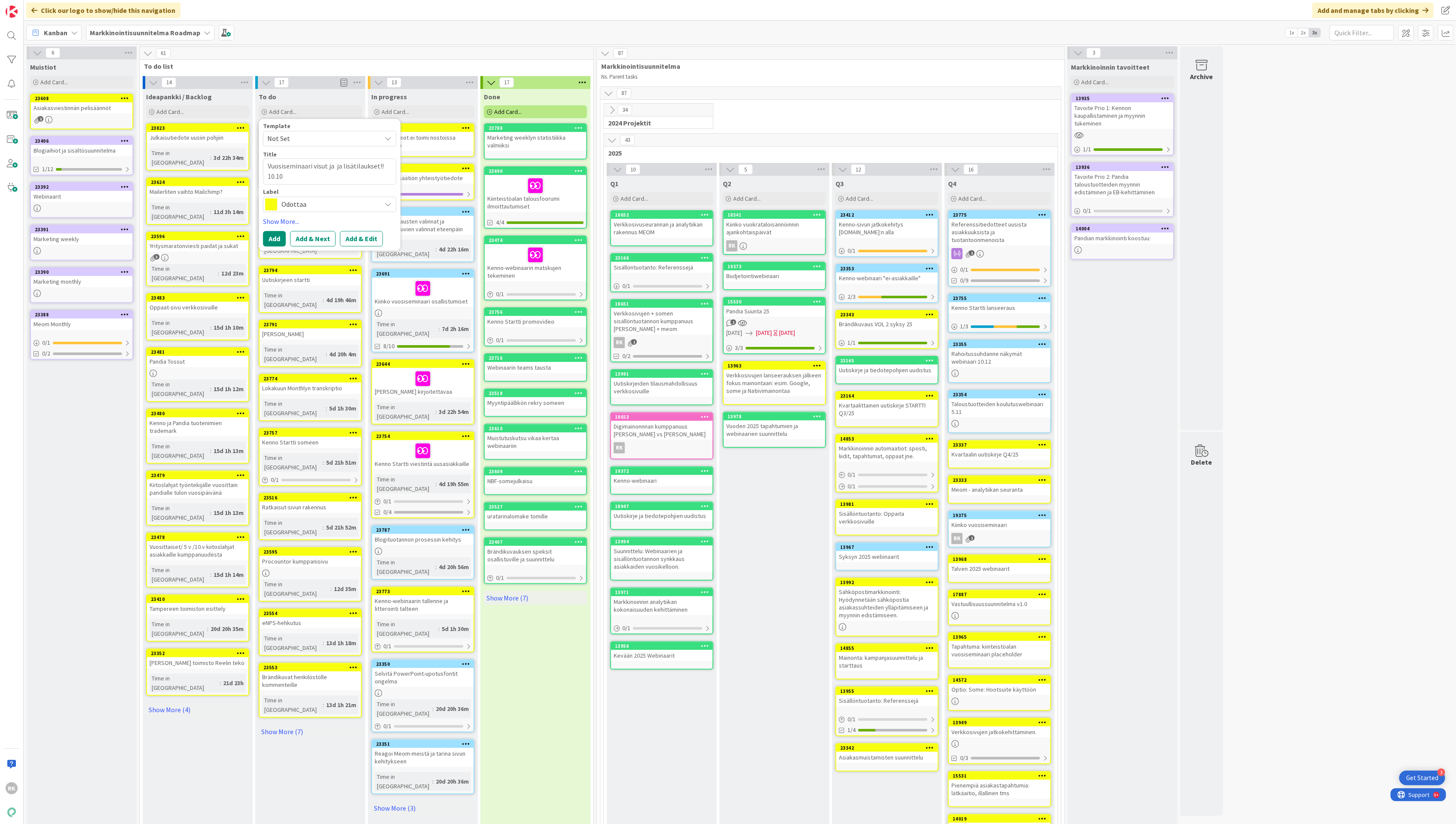
type textarea "Vuosiseminaari visut ja ja lisätilaukset!! 10.10"
type textarea "x"
type textarea "Vuosiseminaari visut ja ja lisätilaukset!! 10.10 m"
type textarea "x"
type textarea "Vuosiseminaari visut ja ja lisätilaukset!! 10.10 me"
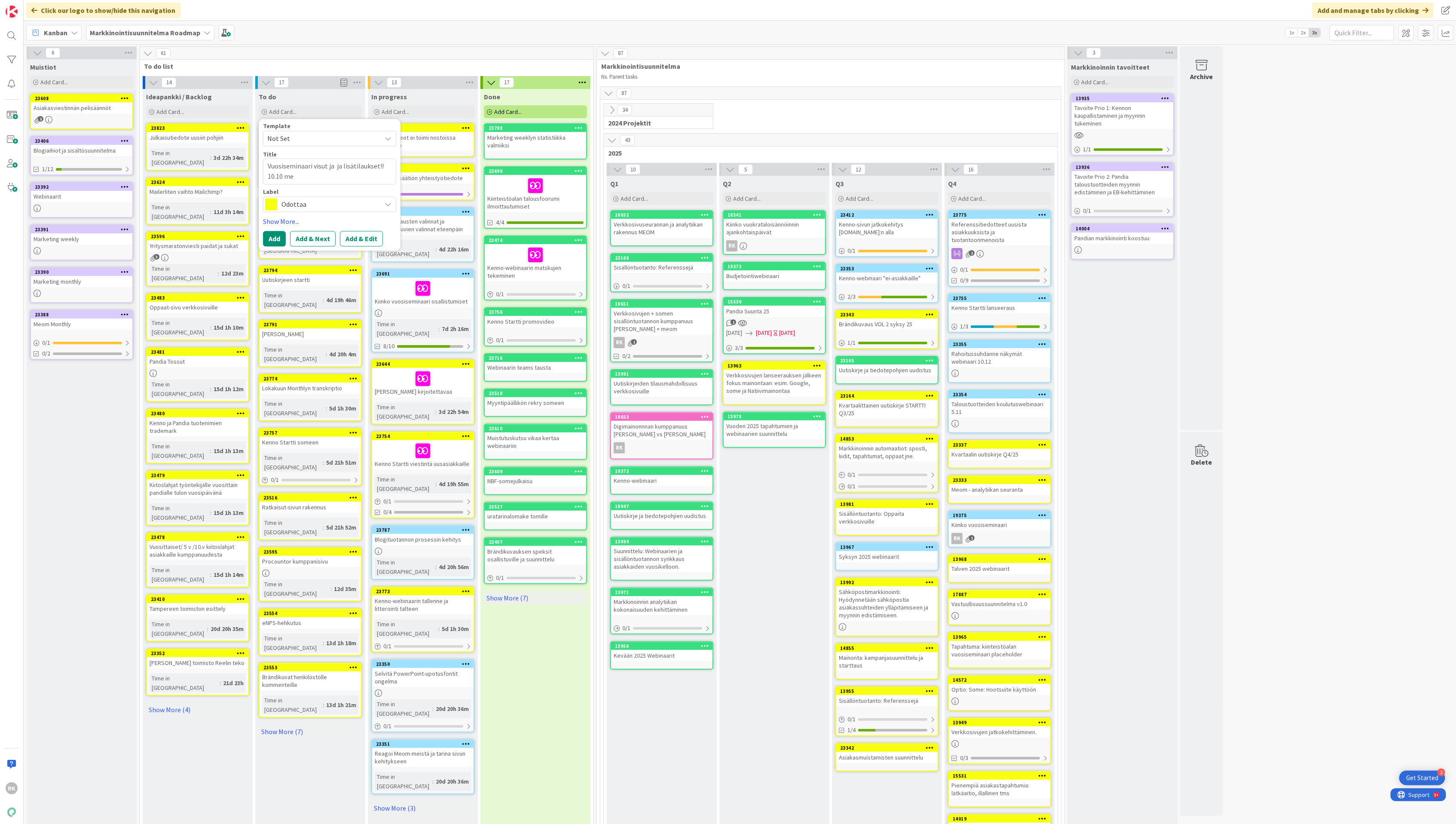
type textarea "x"
type textarea "Vuosiseminaari visut ja ja lisätilaukset!! 10.10 men"
type textarea "x"
type textarea "Vuosiseminaari visut ja ja lisätilaukset!! 10.10 menn"
type textarea "x"
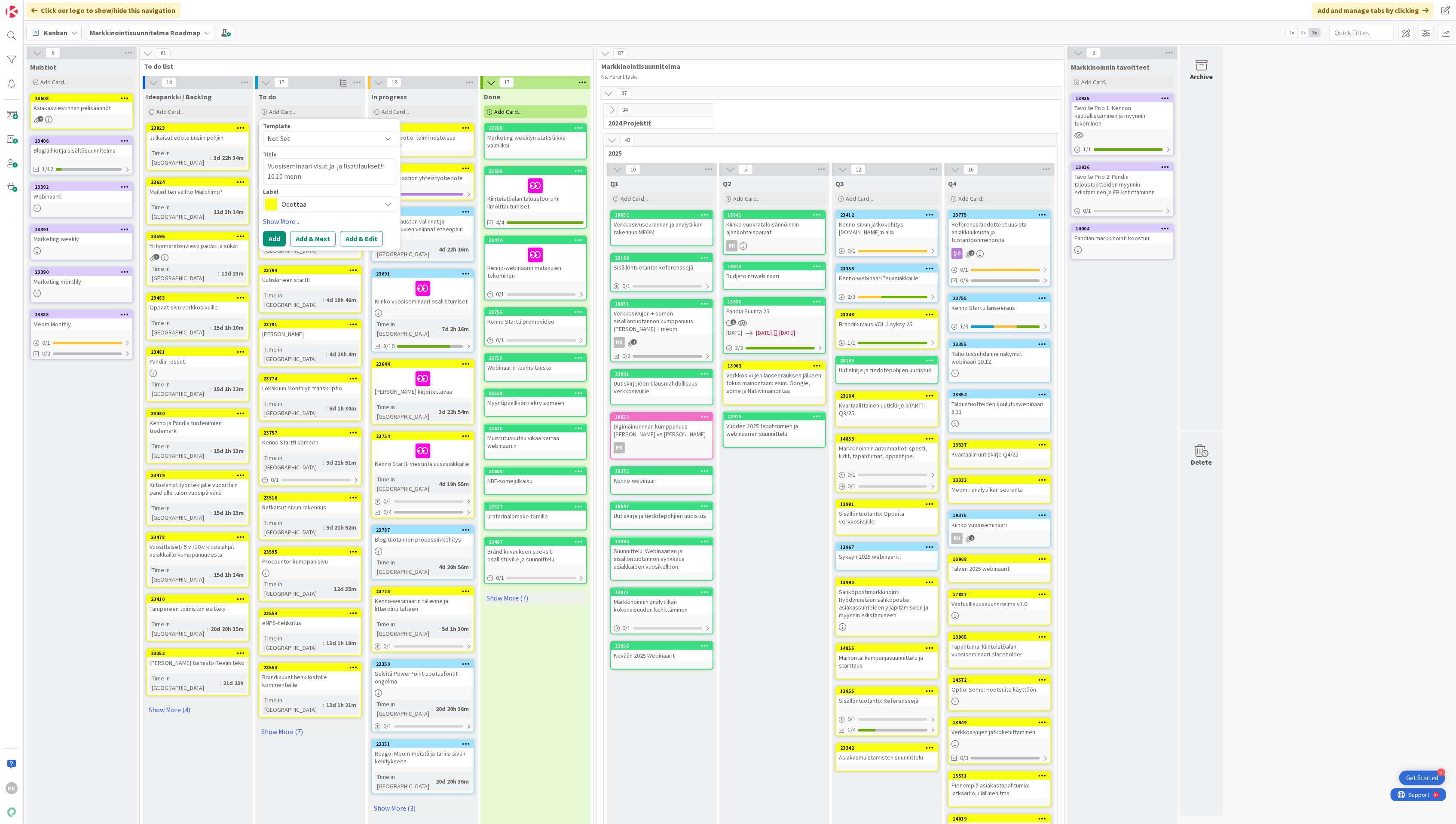
type textarea "Vuosiseminaari visut ja ja lisätilaukset!! 10.10 menne"
type textarea "x"
type textarea "Vuosiseminaari visut ja ja lisätilaukset!! 10.10 mennes"
type textarea "x"
type textarea "Vuosiseminaari visut ja ja lisätilaukset!! 10.10 menness"
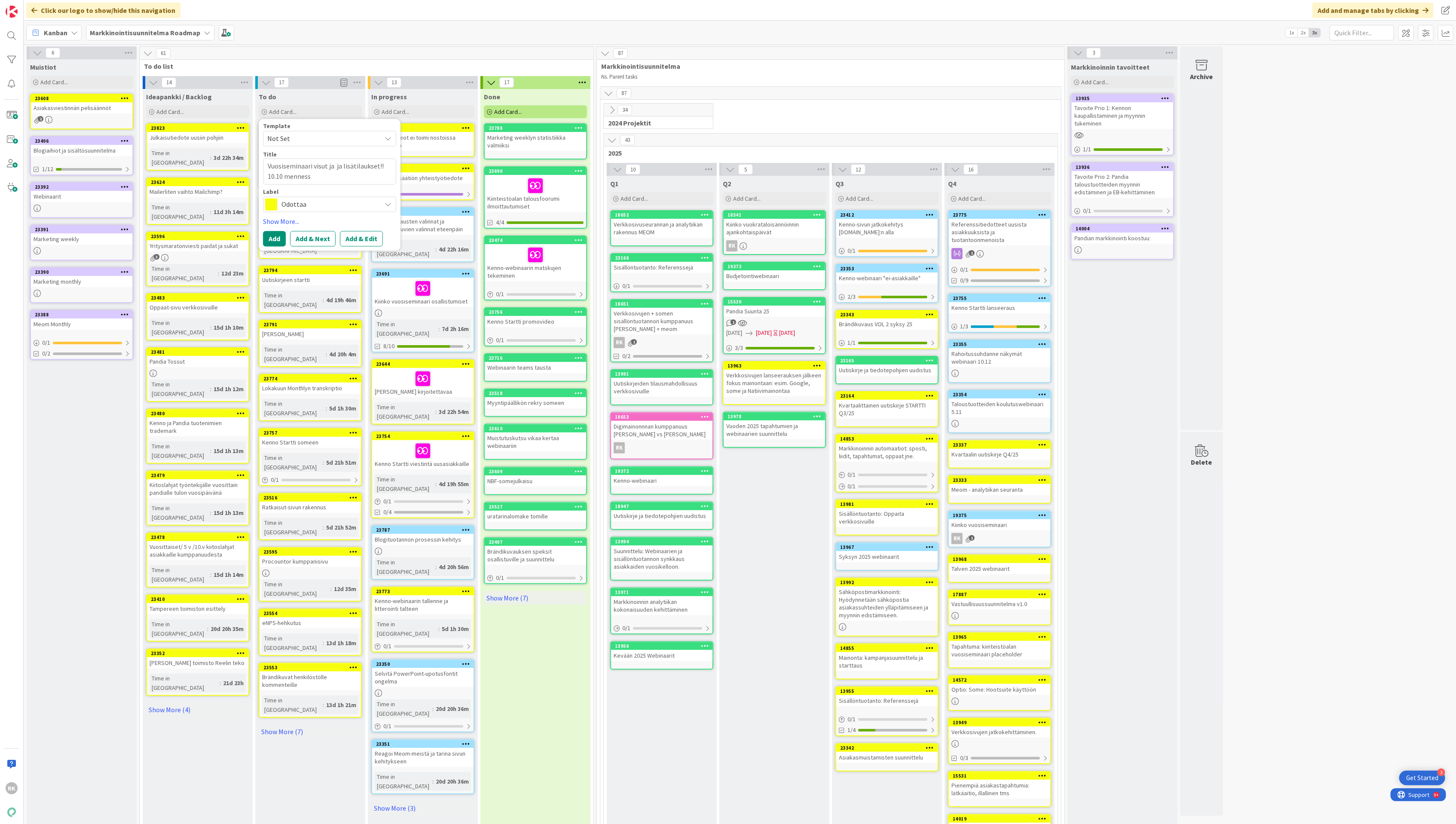
type textarea "x"
type textarea "Vuosiseminaari visut ja ja lisätilaukset!! 10.10 mennessä"
click at [279, 239] on button "Add" at bounding box center [274, 239] width 23 height 15
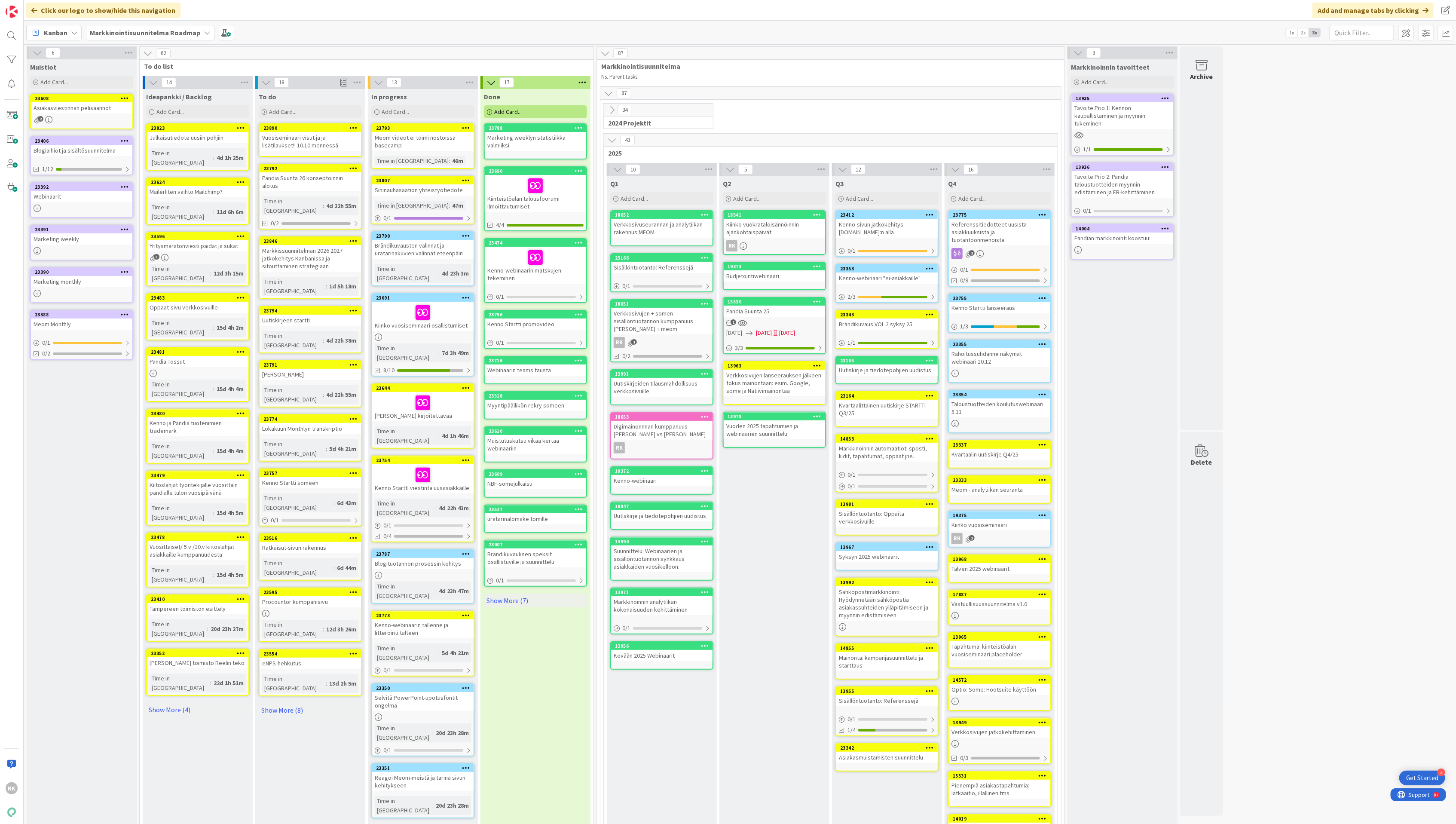
click at [316, 147] on div "Vuosiseminaari visut ja ja lisätilaukset!! 10.10 mennessä" at bounding box center [310, 141] width 101 height 19
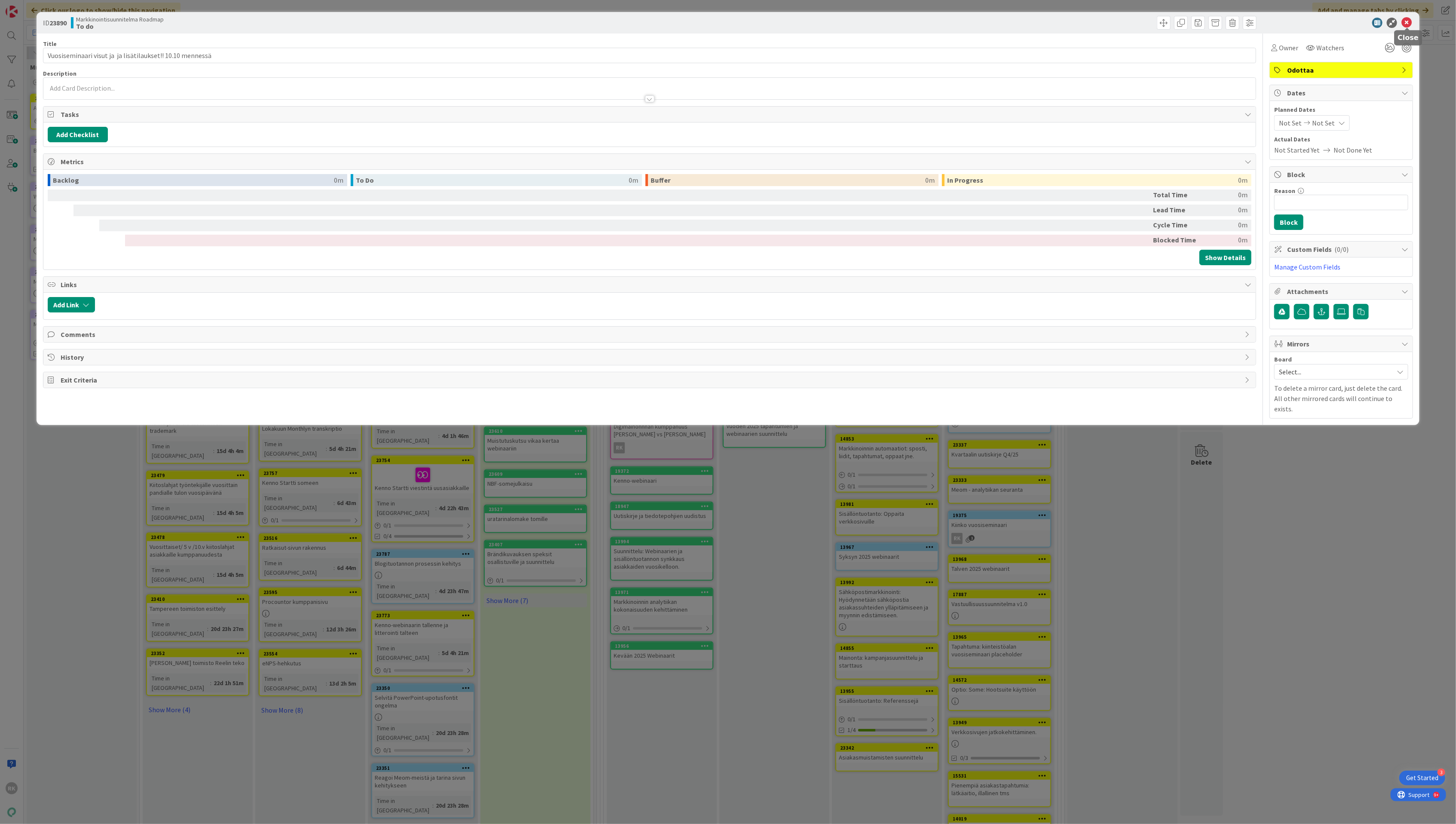
click at [1408, 22] on icon at bounding box center [1407, 23] width 10 height 10
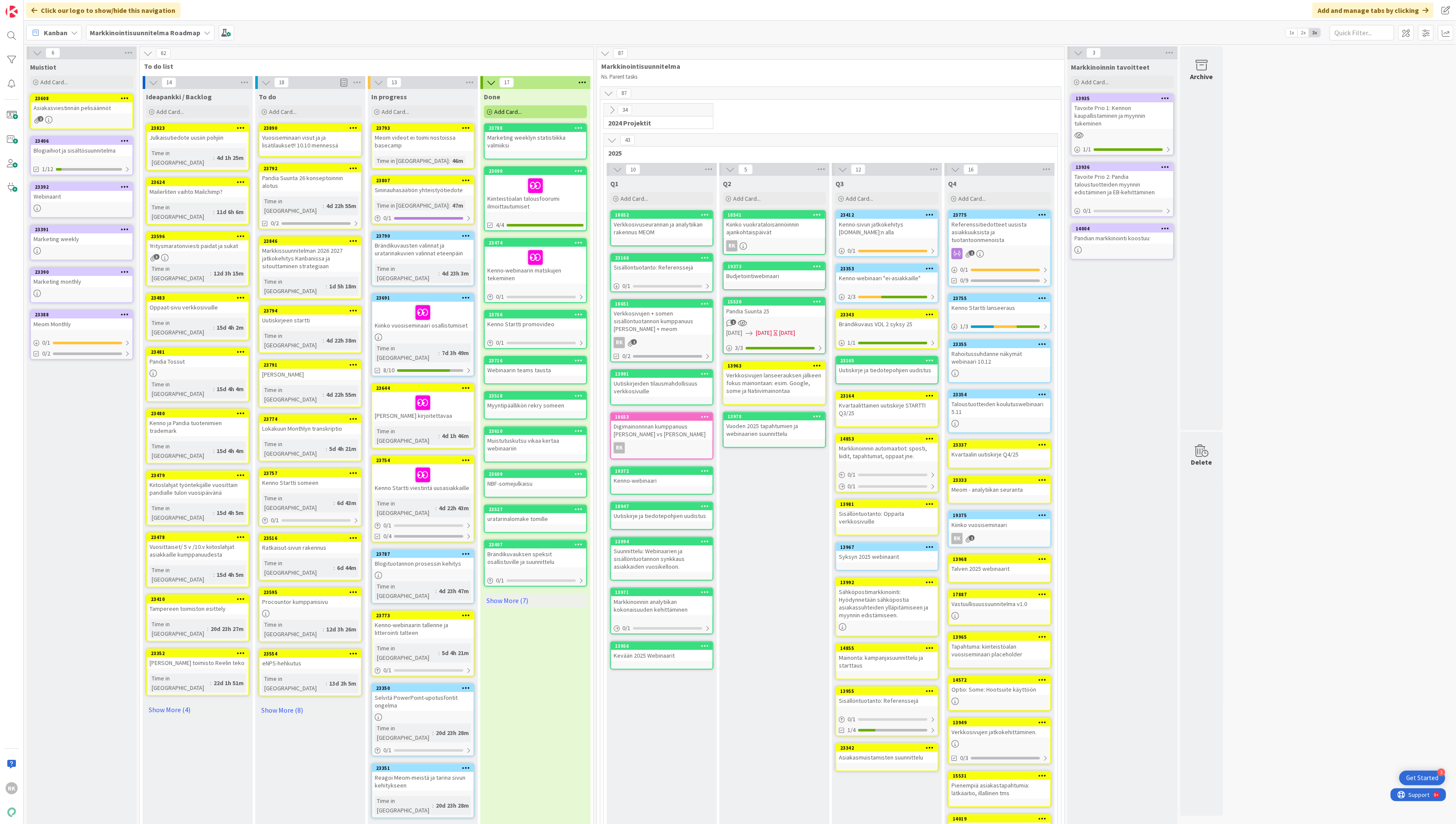
click at [352, 128] on icon at bounding box center [354, 128] width 8 height 6
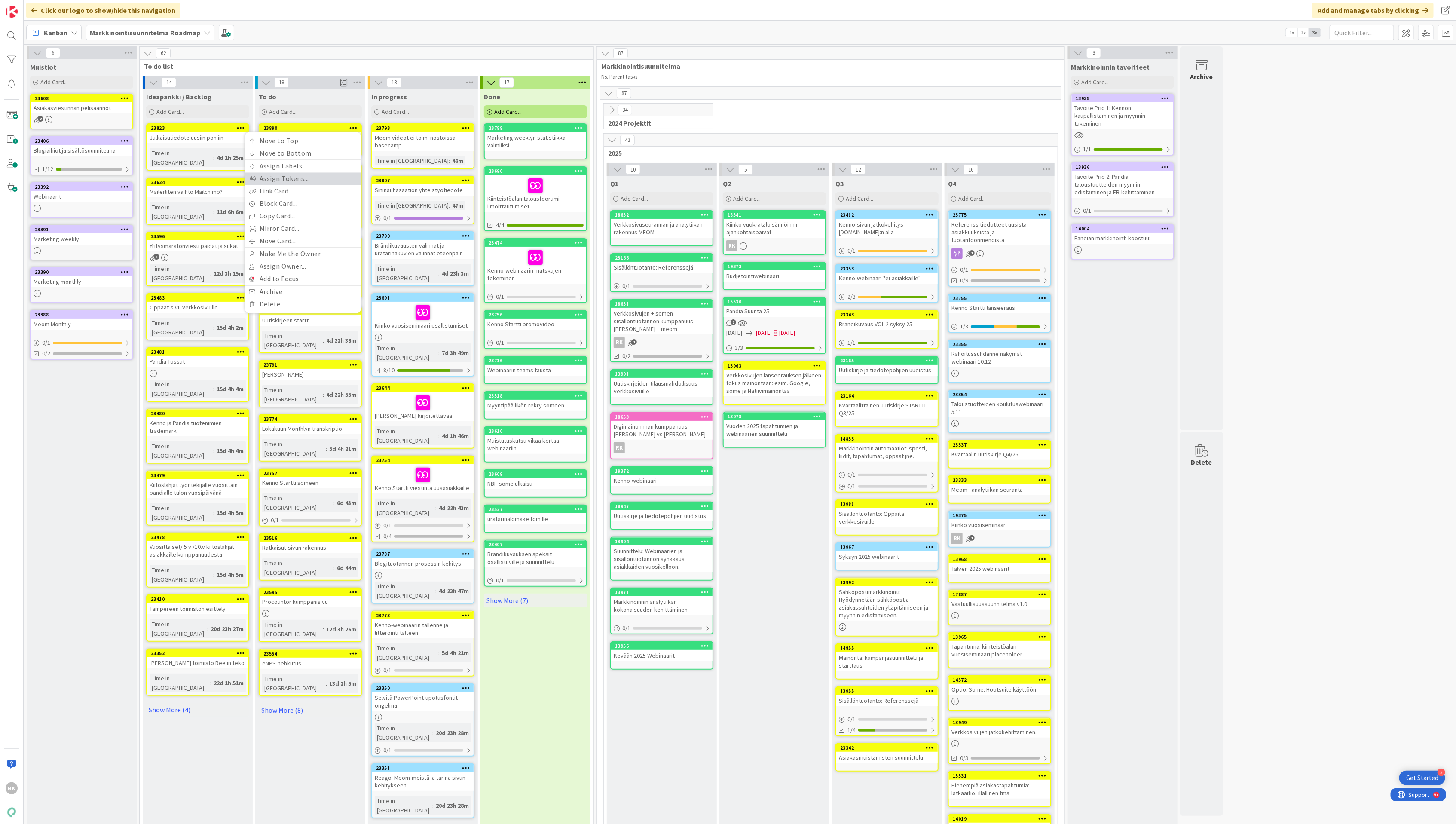
click at [278, 175] on link "Assign Tokens..." at bounding box center [303, 179] width 116 height 12
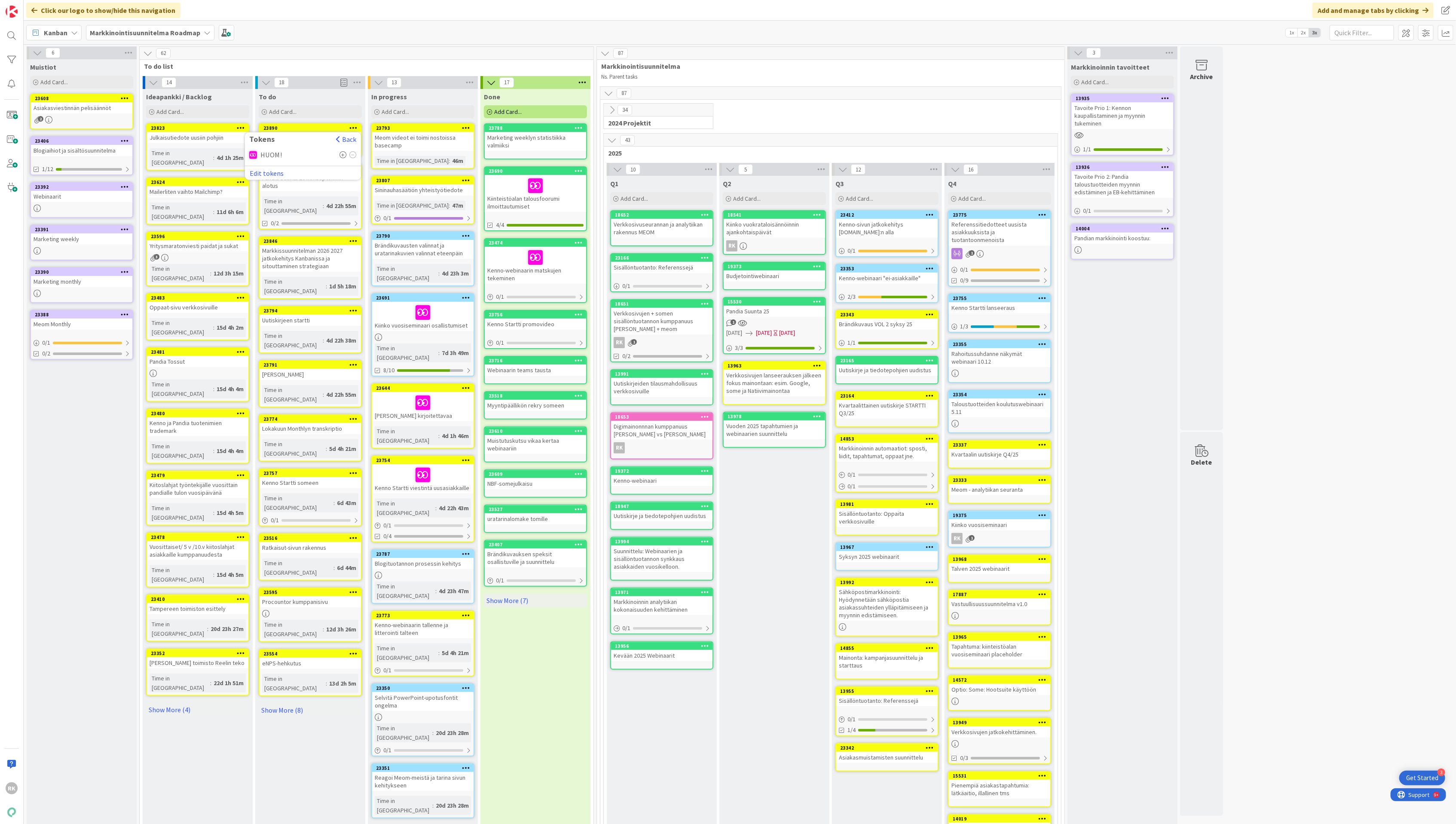
click at [342, 154] on icon at bounding box center [343, 155] width 7 height 7
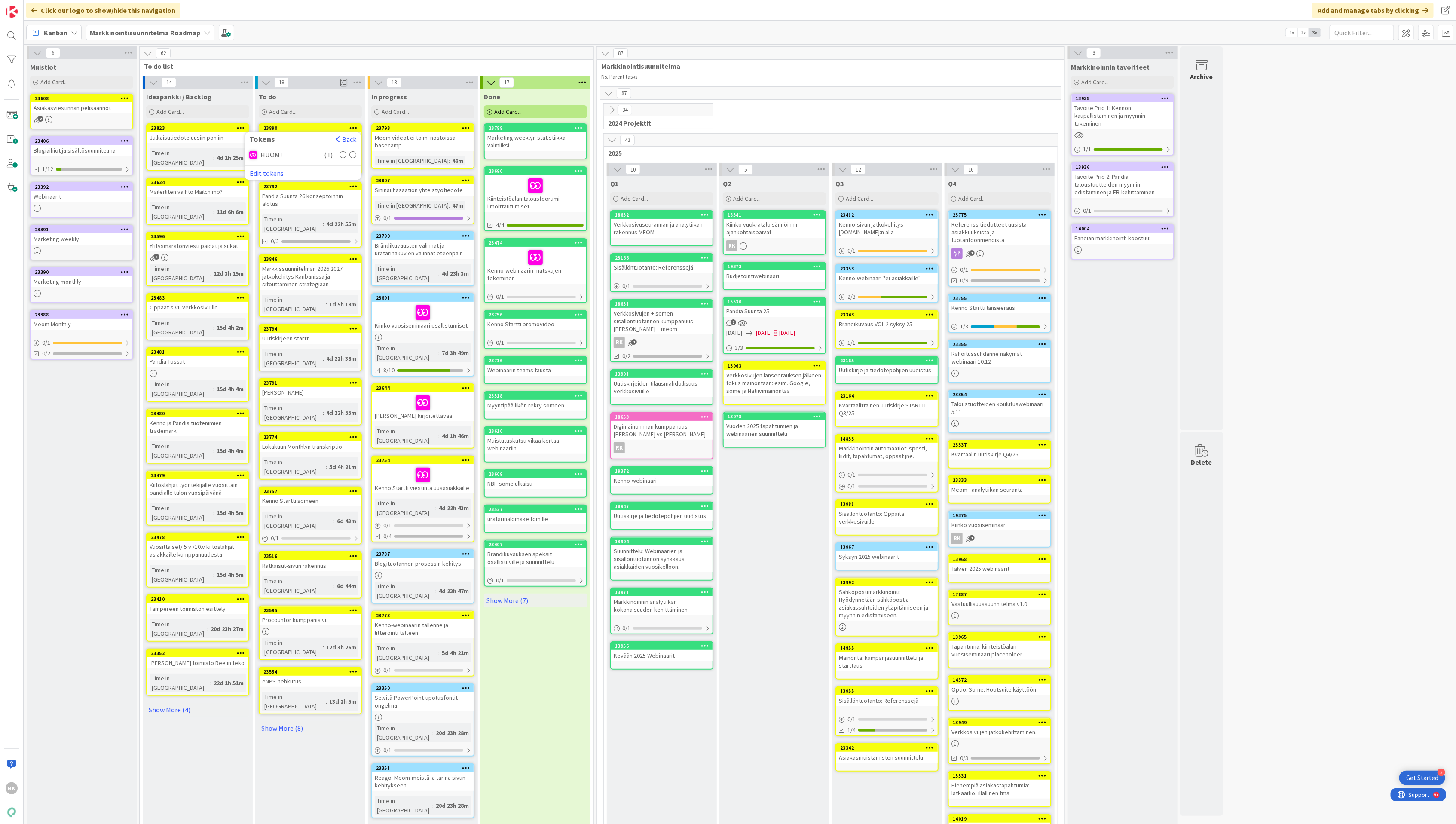
click at [381, 70] on span "To do list" at bounding box center [363, 66] width 439 height 9
click at [300, 147] on div at bounding box center [311, 143] width 96 height 18
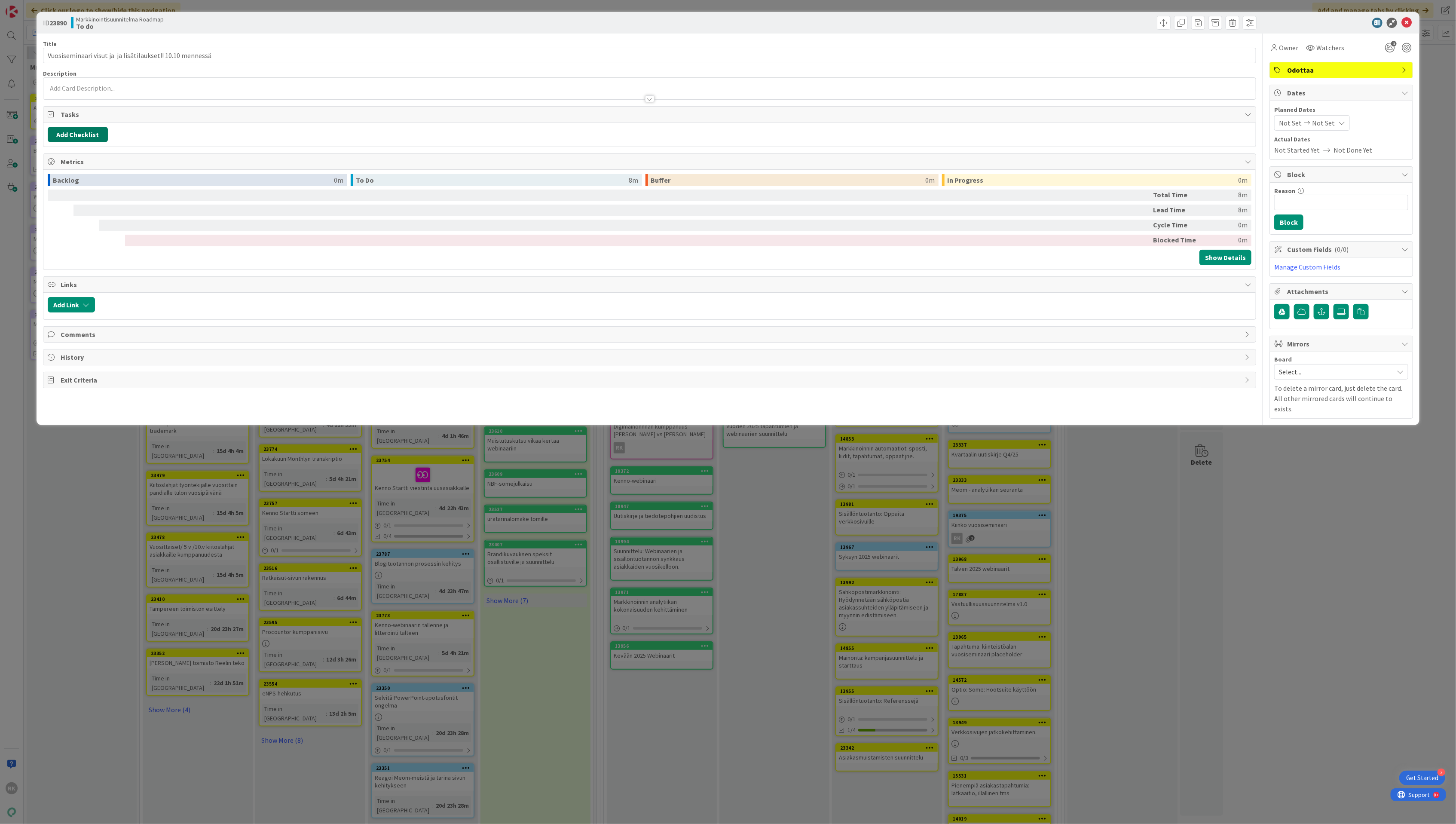
click at [79, 140] on button "Add Checklist" at bounding box center [78, 134] width 60 height 15
type input "To Do's"
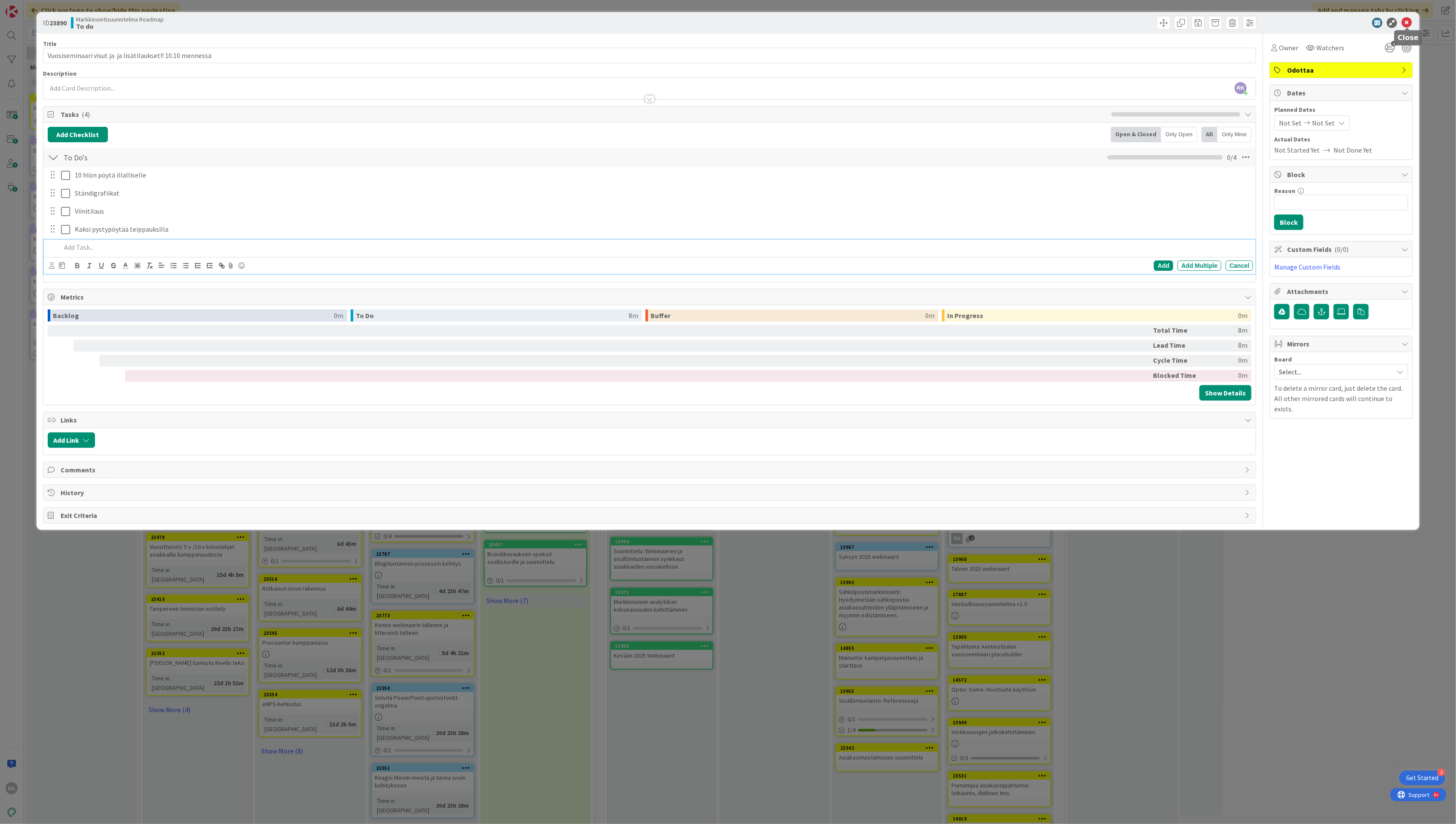
click at [1404, 21] on icon at bounding box center [1407, 23] width 10 height 10
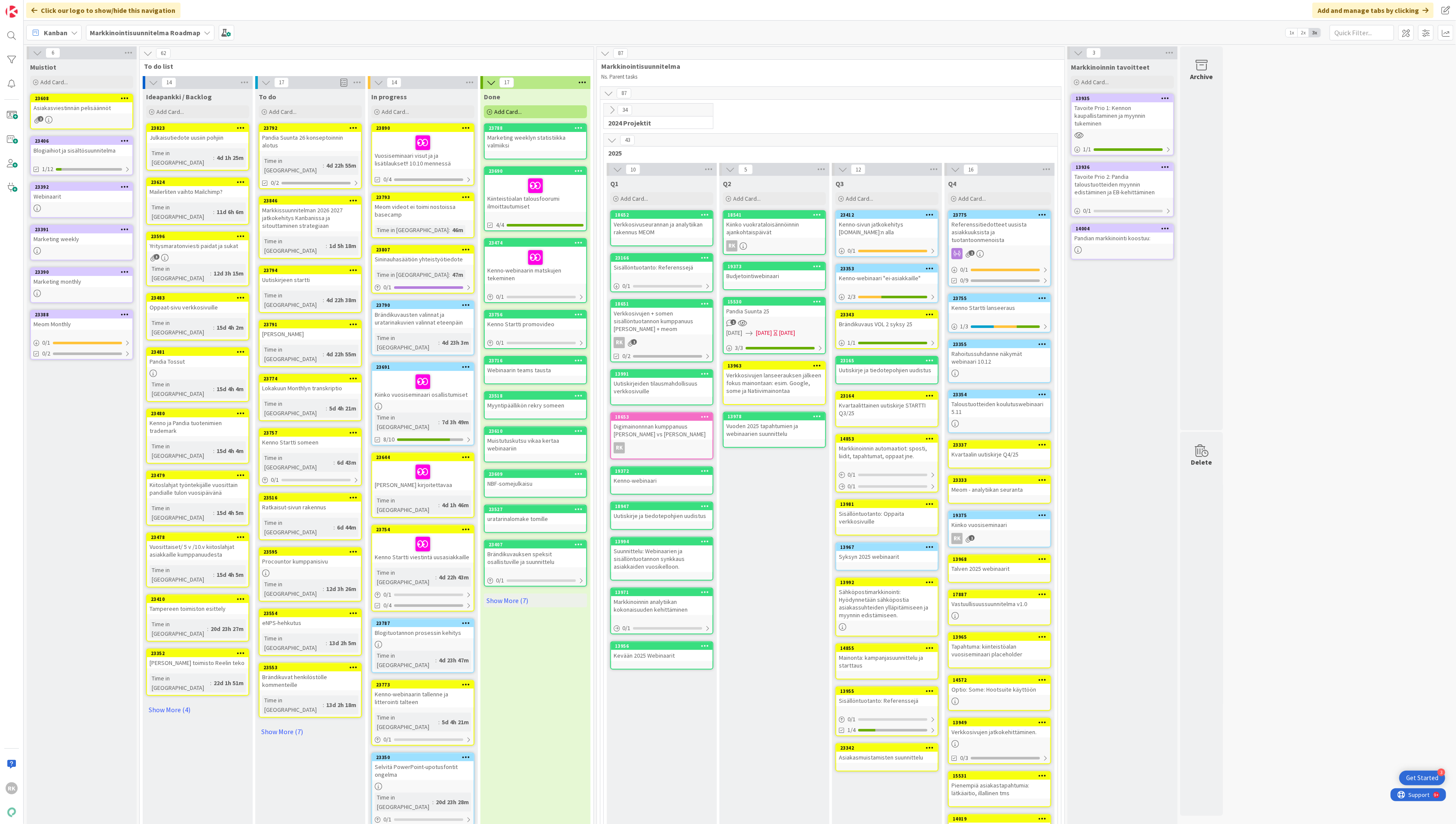
click at [445, 139] on div at bounding box center [423, 143] width 96 height 18
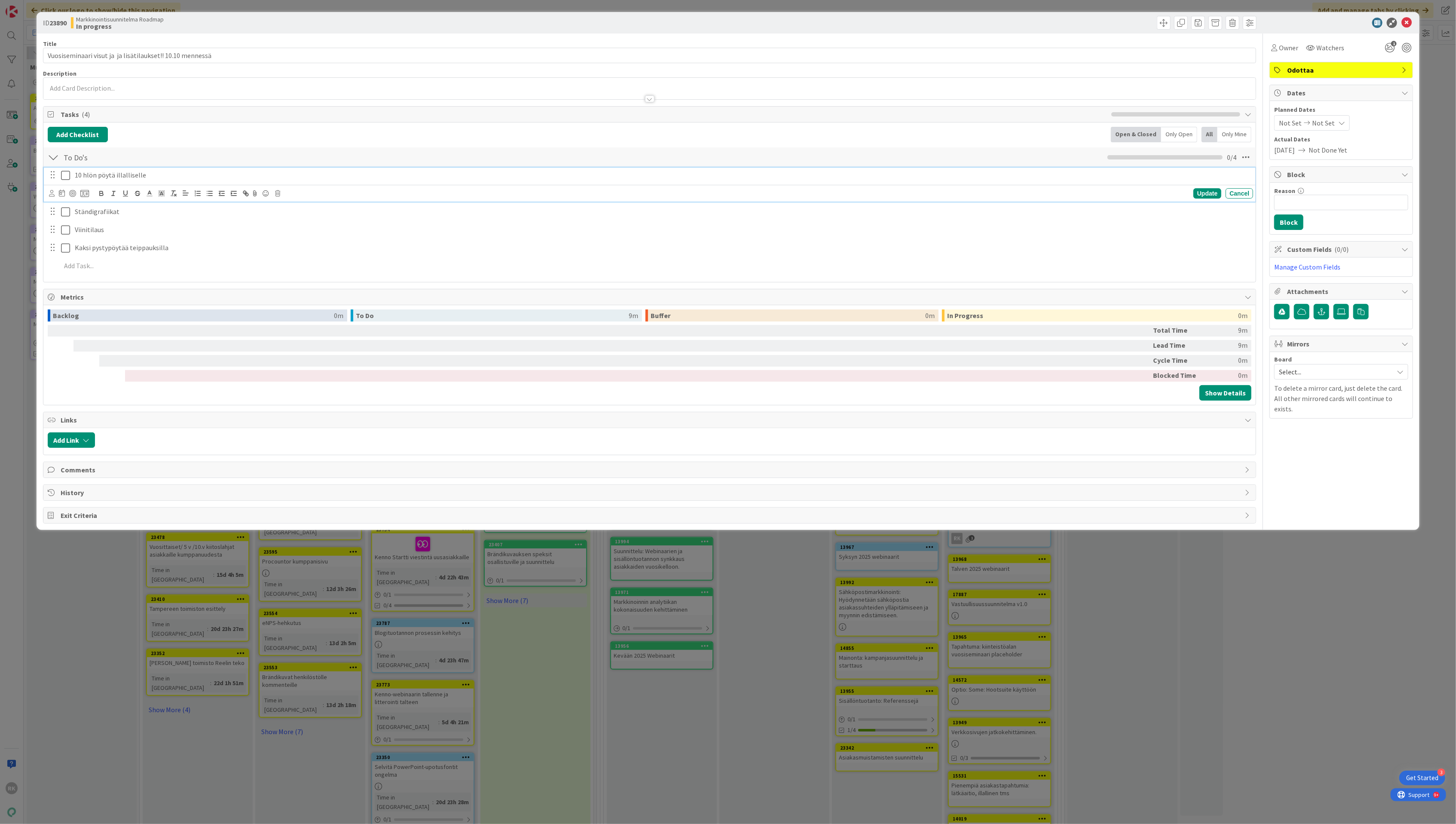
click at [65, 178] on icon at bounding box center [66, 175] width 9 height 10
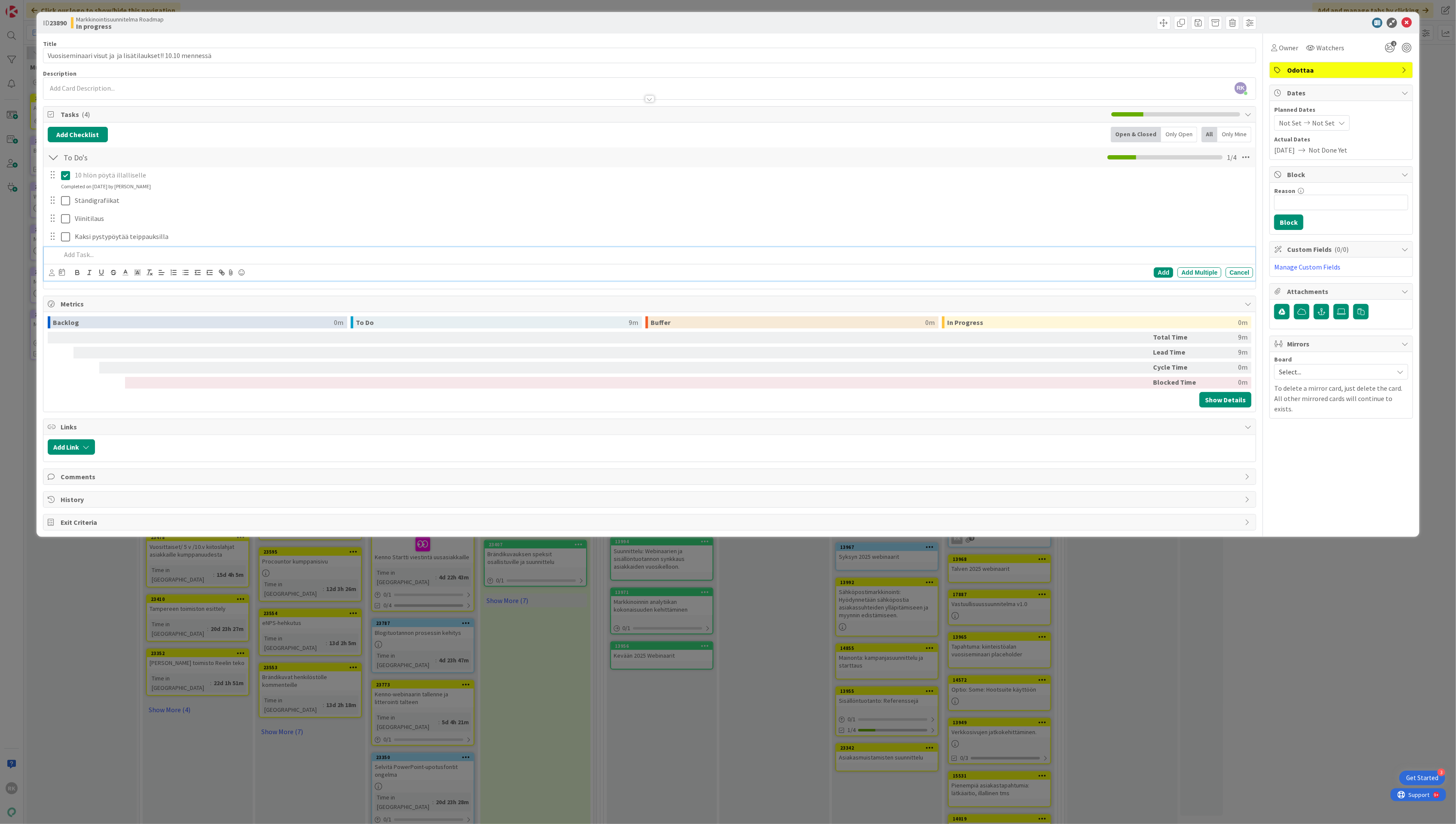
click at [149, 257] on p at bounding box center [656, 254] width 1189 height 10
